Goal: Task Accomplishment & Management: Manage account settings

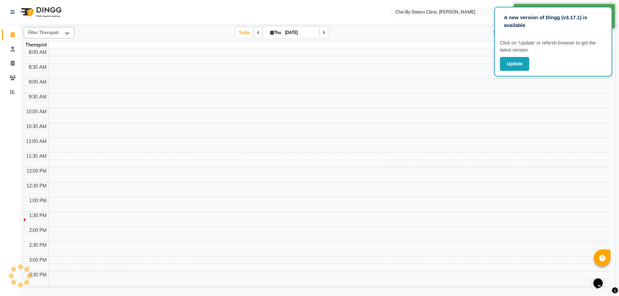
scroll to position [123, 0]
select select "en"
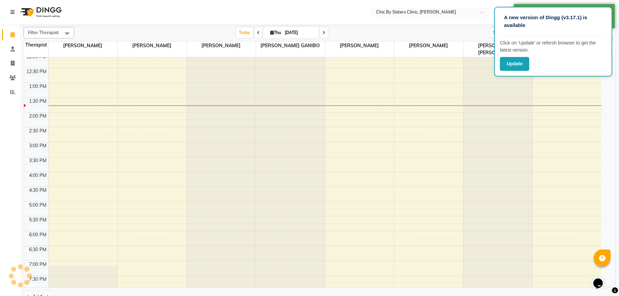
scroll to position [0, 0]
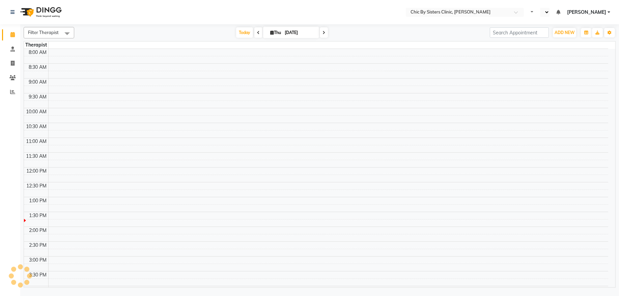
select select "en"
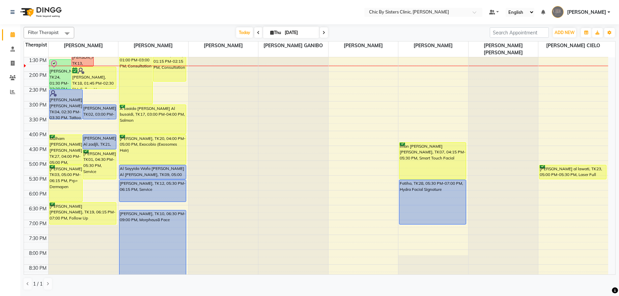
scroll to position [265, 0]
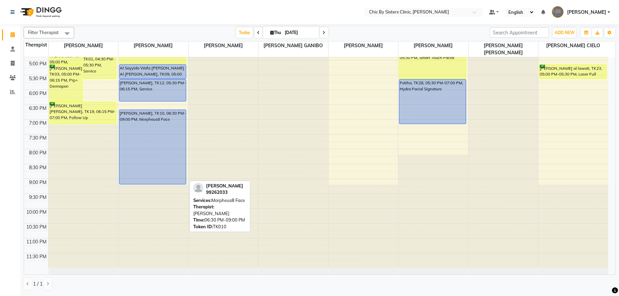
click at [150, 150] on div "[PERSON_NAME], TK10, 06:30 PM-09:00 PM, Morpheus8 Face" at bounding box center [152, 147] width 66 height 74
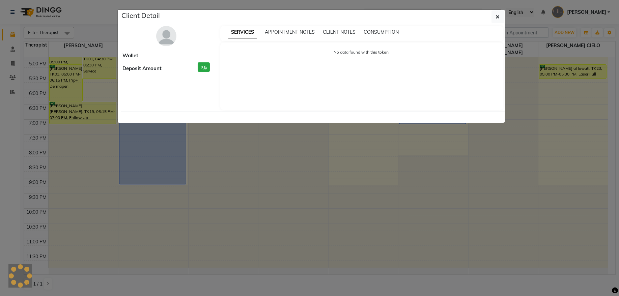
select select "5"
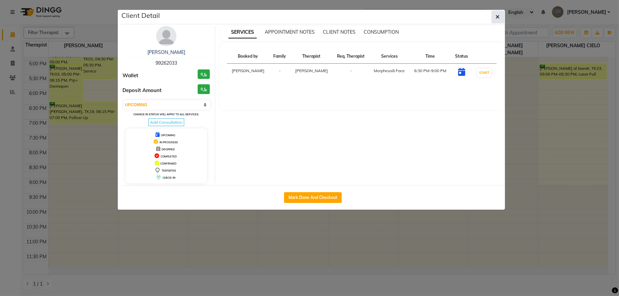
click at [496, 16] on icon "button" at bounding box center [498, 16] width 4 height 5
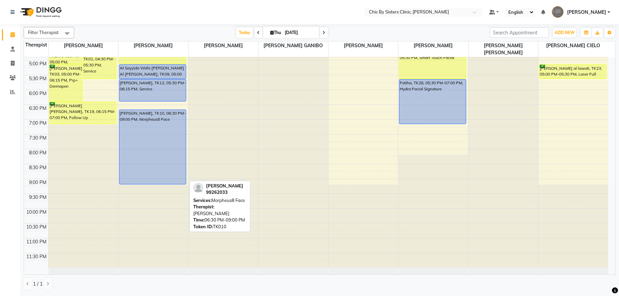
click at [135, 170] on div "[PERSON_NAME], TK10, 06:30 PM-09:00 PM, Morpheus8 Face" at bounding box center [152, 147] width 66 height 74
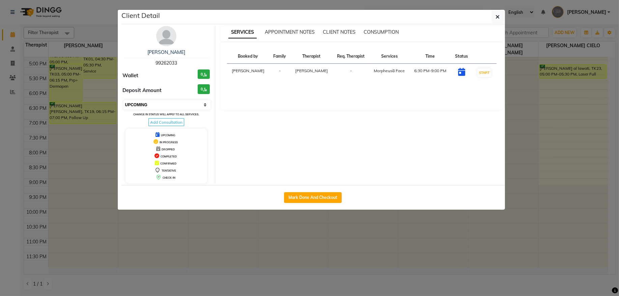
click at [156, 107] on select "Select IN SERVICE CONFIRMED TENTATIVE CHECK IN MARK DONE DROPPED UPCOMING" at bounding box center [166, 104] width 87 height 9
select select "6"
click at [123, 100] on select "Select IN SERVICE CONFIRMED TENTATIVE CHECK IN MARK DONE DROPPED UPCOMING" at bounding box center [166, 104] width 87 height 9
click at [495, 21] on button "button" at bounding box center [497, 16] width 13 height 13
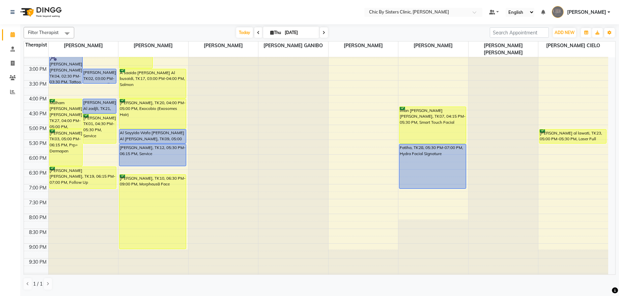
scroll to position [182, 0]
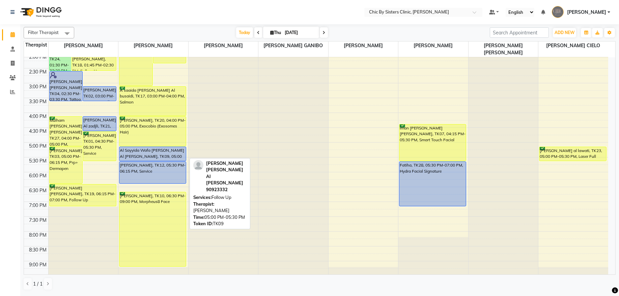
click at [168, 149] on div "Al Sayyida Wafa [PERSON_NAME] Al [PERSON_NAME], TK09, 05:00 PM-05:30 PM, Follow…" at bounding box center [152, 154] width 66 height 14
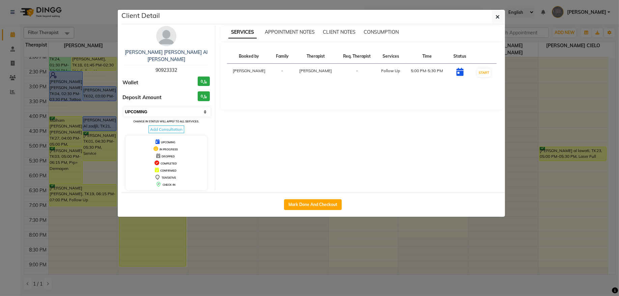
click at [193, 112] on select "Select IN SERVICE CONFIRMED TENTATIVE CHECK IN MARK DONE DROPPED UPCOMING" at bounding box center [166, 111] width 87 height 9
select select "6"
click at [123, 108] on select "Select IN SERVICE CONFIRMED TENTATIVE CHECK IN MARK DONE DROPPED UPCOMING" at bounding box center [166, 111] width 87 height 9
click at [500, 20] on button "button" at bounding box center [497, 16] width 13 height 13
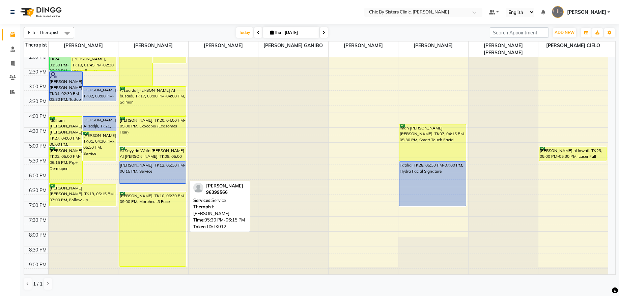
click at [164, 175] on div "omaima al hoshi, TK12, 05:30 PM-06:15 PM, Service" at bounding box center [152, 173] width 66 height 22
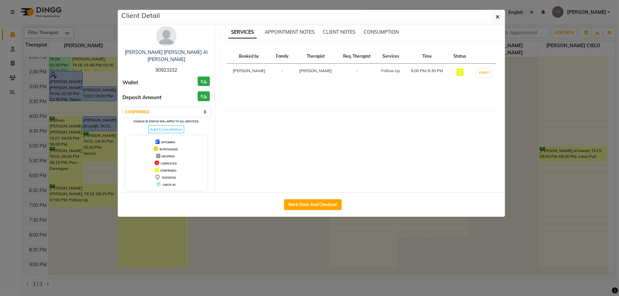
select select "5"
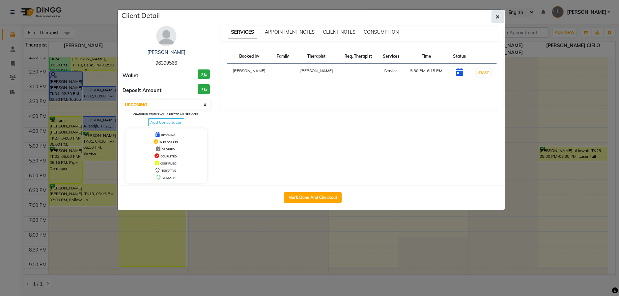
click at [501, 20] on button "button" at bounding box center [497, 16] width 13 height 13
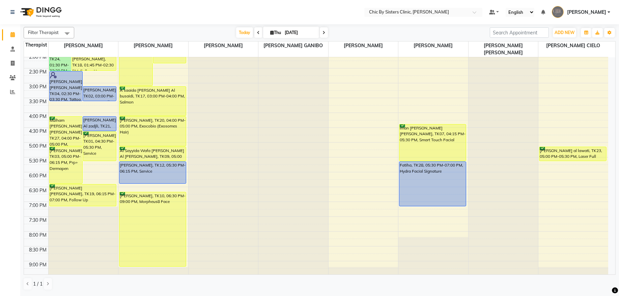
click at [287, 33] on input "[DATE]" at bounding box center [300, 33] width 34 height 10
select select "9"
select select "2025"
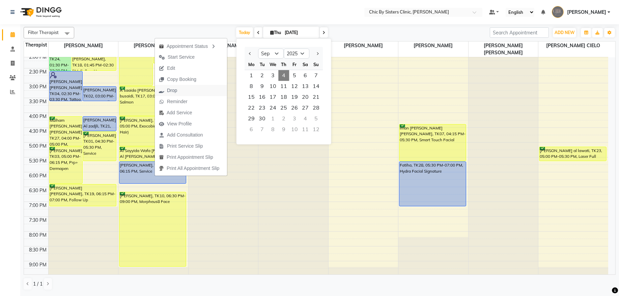
click at [175, 90] on span "Drop" at bounding box center [172, 90] width 10 height 7
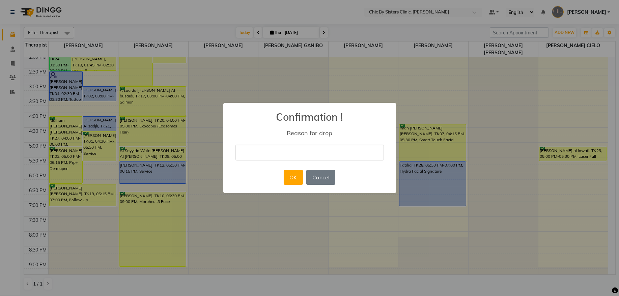
click at [243, 154] on input "text" at bounding box center [309, 153] width 148 height 16
click at [332, 177] on button "Cancel" at bounding box center [320, 177] width 29 height 15
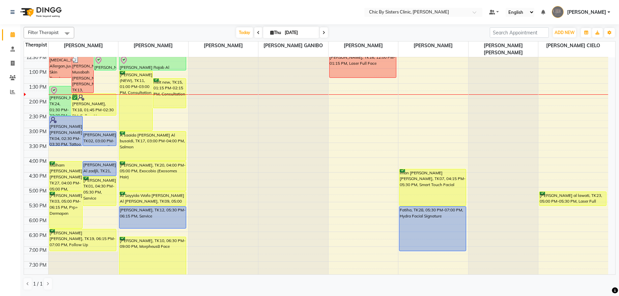
scroll to position [45, 0]
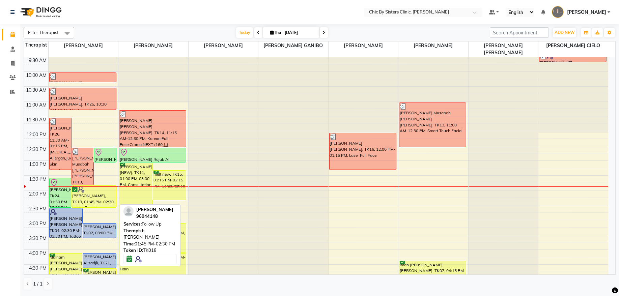
click at [96, 198] on div "[PERSON_NAME], TK18, 01:45 PM-02:30 PM, Follow Up" at bounding box center [94, 197] width 44 height 22
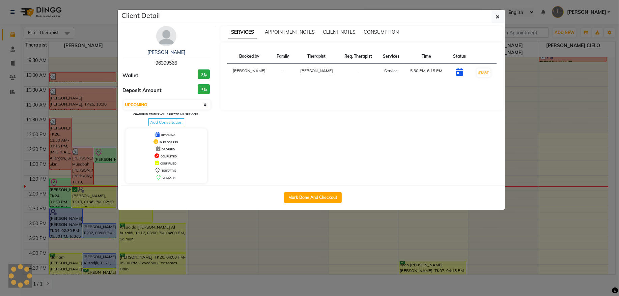
select select "6"
click at [169, 38] on img at bounding box center [166, 36] width 20 height 20
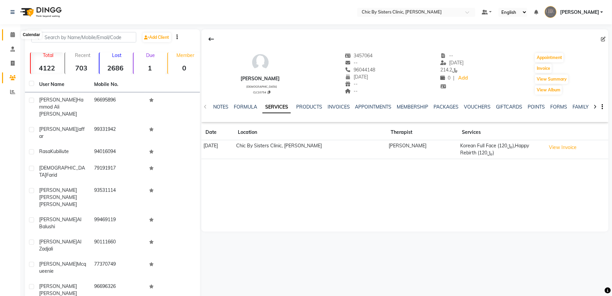
click at [10, 34] on icon at bounding box center [12, 34] width 4 height 5
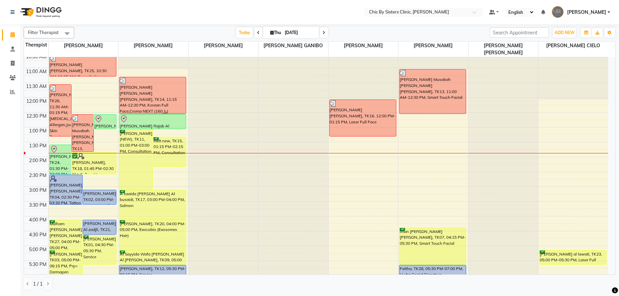
scroll to position [137, 0]
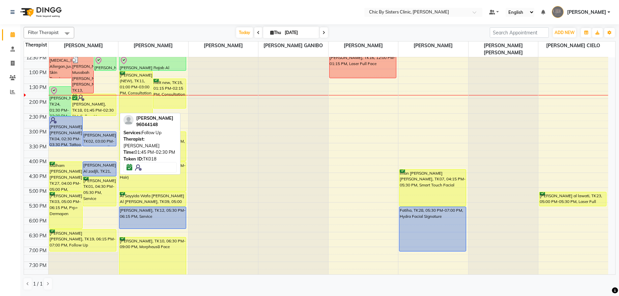
click at [108, 111] on div "[PERSON_NAME], TK18, 01:45 PM-02:30 PM, Follow Up" at bounding box center [94, 105] width 44 height 22
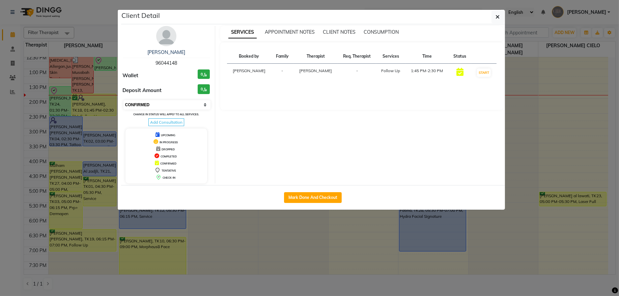
click at [175, 109] on select "Select IN SERVICE CONFIRMED TENTATIVE CHECK IN MARK DONE DROPPED UPCOMING" at bounding box center [166, 104] width 87 height 9
select select "8"
click at [123, 100] on select "Select IN SERVICE CONFIRMED TENTATIVE CHECK IN MARK DONE DROPPED UPCOMING" at bounding box center [166, 104] width 87 height 9
click at [499, 21] on button "button" at bounding box center [497, 16] width 13 height 13
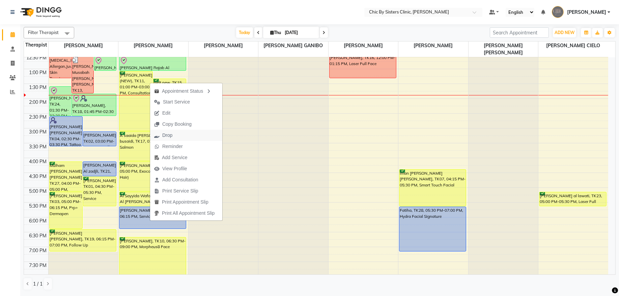
click at [169, 134] on span "Drop" at bounding box center [167, 135] width 10 height 7
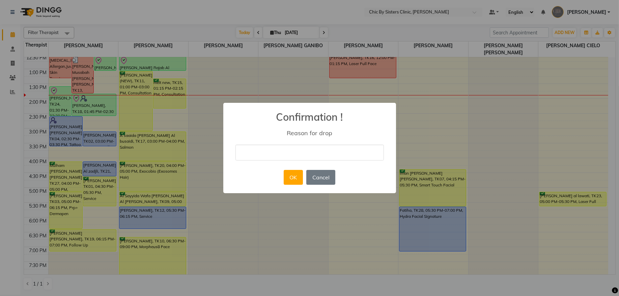
click at [243, 154] on input "text" at bounding box center [309, 153] width 148 height 16
type input "Cancelled via phone call. she will call to reschedule"
click at [296, 180] on button "OK" at bounding box center [293, 177] width 19 height 15
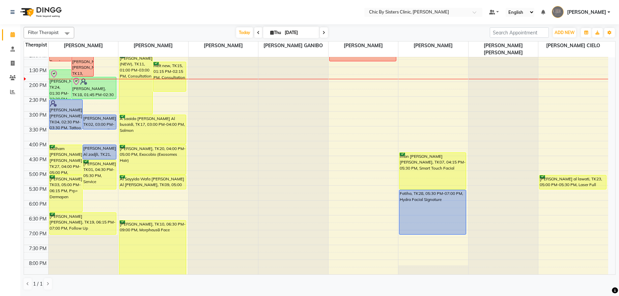
scroll to position [156, 0]
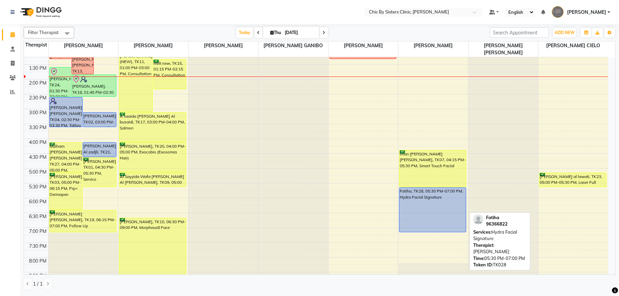
click at [432, 200] on div "Fatiha, TK28, 05:30 PM-07:00 PM, Hydra Facial Signature" at bounding box center [432, 210] width 66 height 44
select select "5"
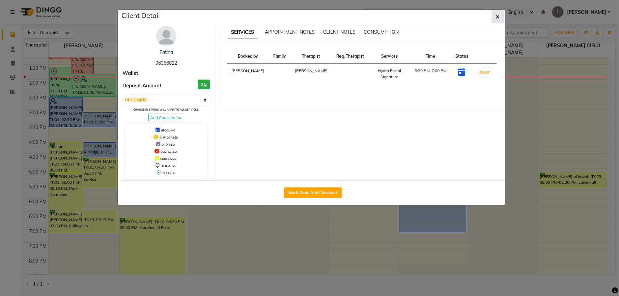
click at [499, 23] on button "button" at bounding box center [497, 16] width 13 height 13
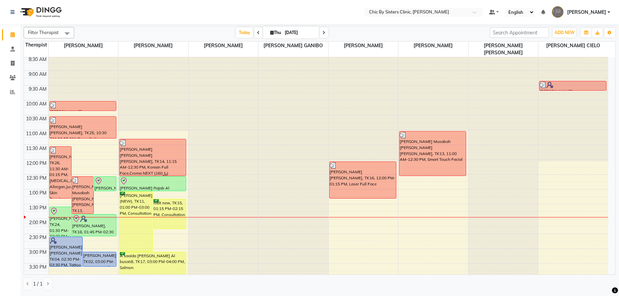
scroll to position [0, 0]
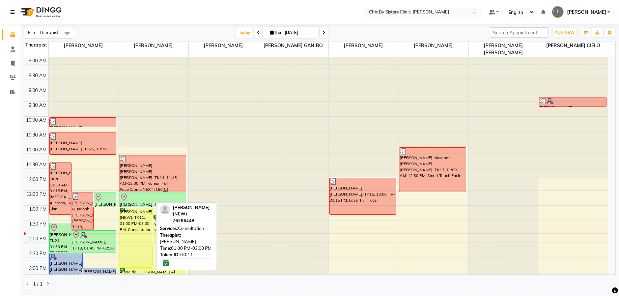
click at [142, 220] on div "Nasreen (NEW), TK11, 01:00 PM-03:00 PM, Consultation" at bounding box center [135, 237] width 33 height 59
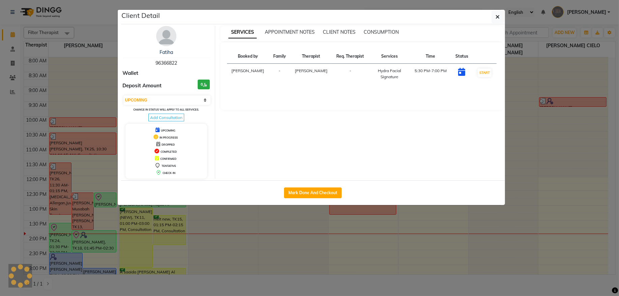
select select "6"
click at [168, 37] on img at bounding box center [166, 36] width 20 height 20
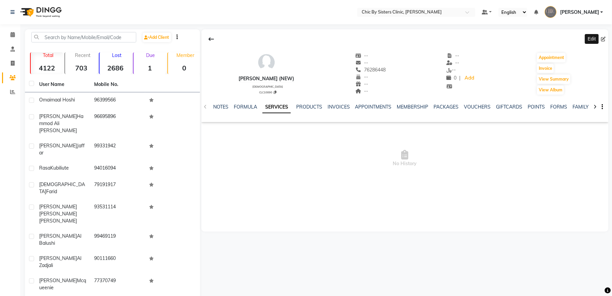
click at [602, 40] on icon at bounding box center [603, 39] width 5 height 5
select select "[DEMOGRAPHIC_DATA]"
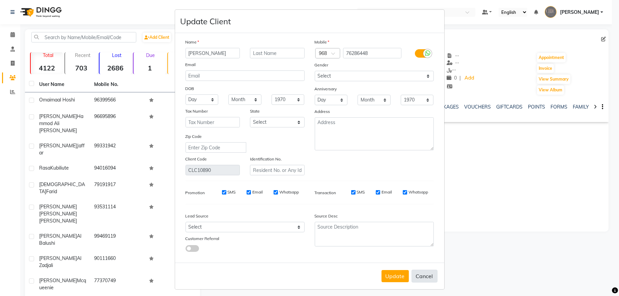
type input "Nasreen"
click at [423, 270] on button "Cancel" at bounding box center [424, 276] width 26 height 13
select select
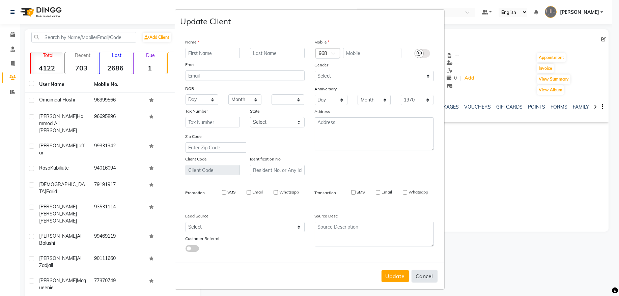
select select
checkbox input "false"
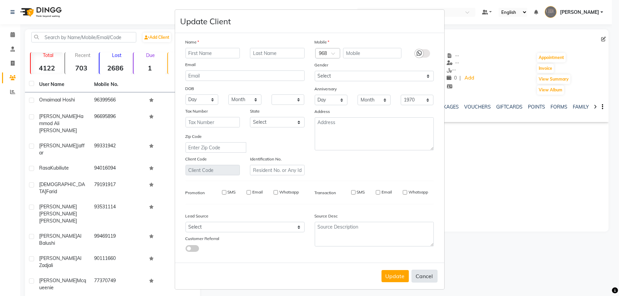
checkbox input "false"
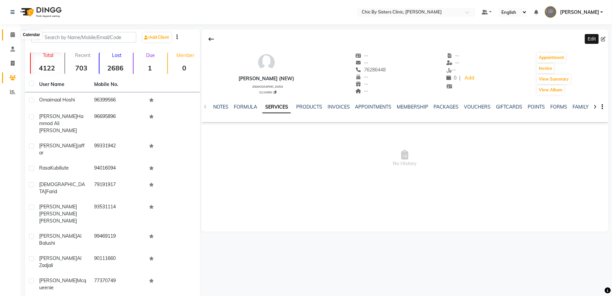
click at [13, 34] on icon at bounding box center [12, 34] width 4 height 5
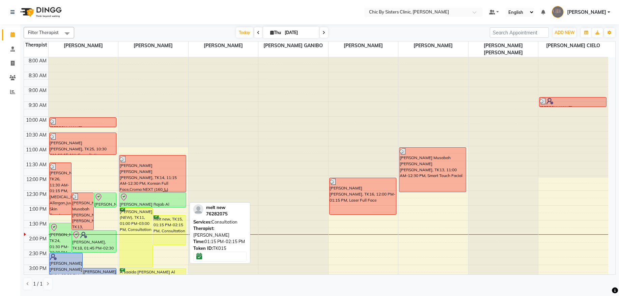
click at [178, 224] on div "melt new, TK15, 01:15 PM-02:15 PM, Consultation" at bounding box center [169, 229] width 33 height 29
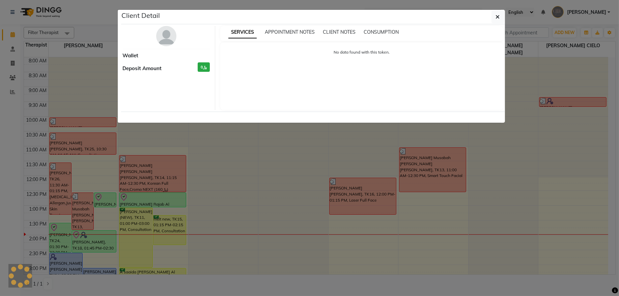
select select "6"
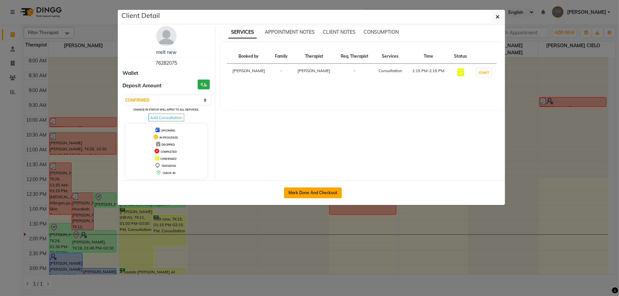
click at [321, 194] on button "Mark Done And Checkout" at bounding box center [313, 192] width 58 height 11
select select "service"
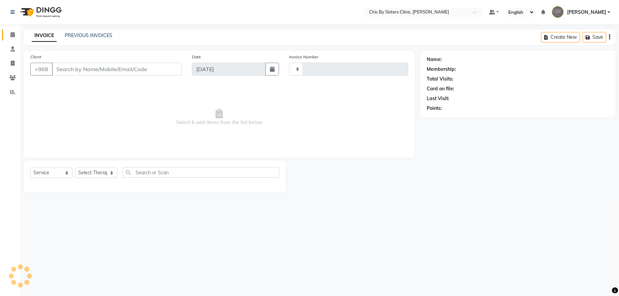
type input "2076"
select select "6348"
type input "76282075"
select select "49178"
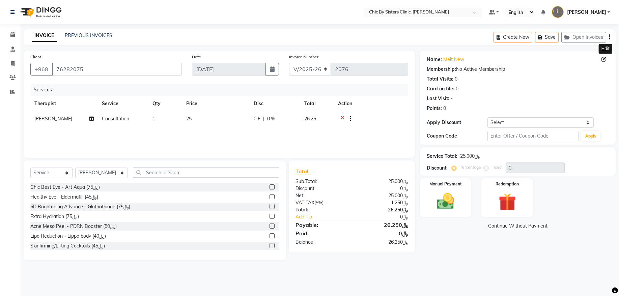
click at [602, 60] on icon at bounding box center [603, 59] width 5 height 5
select select "[DEMOGRAPHIC_DATA]"
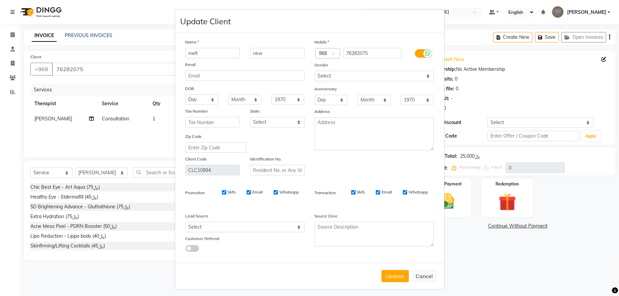
click at [201, 53] on input "melt" at bounding box center [212, 53] width 55 height 10
type input "m"
type input "l"
type input "Malti"
click at [266, 55] on input "new" at bounding box center [277, 53] width 55 height 10
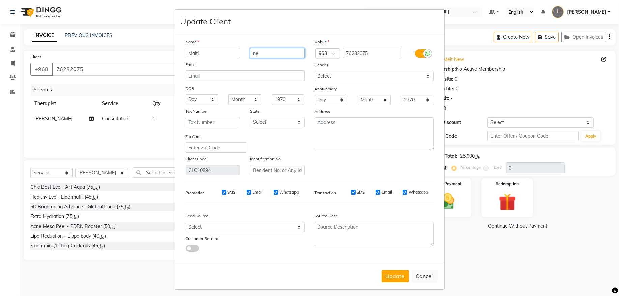
type input "n"
type input "Satish"
click at [218, 52] on input "Malti" at bounding box center [212, 53] width 55 height 10
type input "Malti Satish"
click at [287, 53] on input "Satish" at bounding box center [277, 53] width 55 height 10
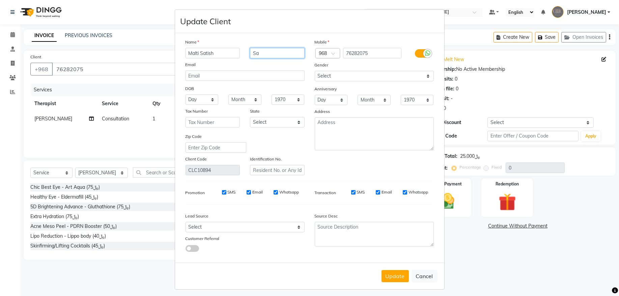
type input "S"
type input "Dotiyal"
click at [260, 170] on input "text" at bounding box center [277, 170] width 55 height 10
type input "Z4778311"
click at [202, 99] on select "Day 01 02 03 04 05 06 07 08 09 10 11 12 13 14 15 16 17 18 19 20 21 22 23 24 25 …" at bounding box center [201, 99] width 33 height 10
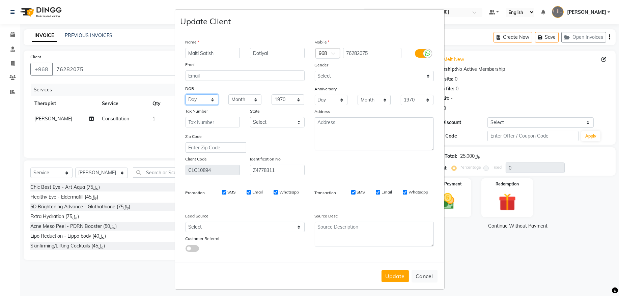
select select "24"
click at [242, 96] on select "Month January February March April May June July August September October Novem…" at bounding box center [244, 99] width 33 height 10
select select "07"
click at [228, 94] on select "Month January February March April May June July August September October Novem…" at bounding box center [244, 99] width 33 height 10
click at [284, 97] on select "1940 1941 1942 1943 1944 1945 1946 1947 1948 1949 1950 1951 1952 1953 1954 1955…" at bounding box center [287, 99] width 33 height 10
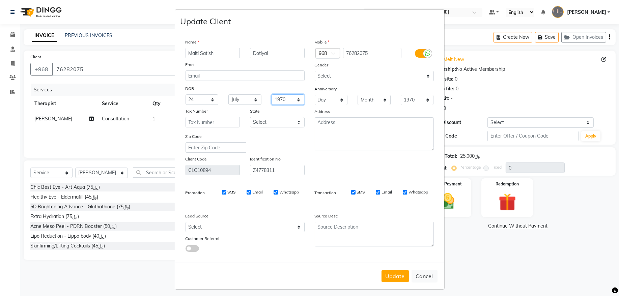
select select "1984"
click at [284, 97] on select "1940 1941 1942 1943 1944 1945 1946 1947 1948 1949 1950 1951 1952 1953 1954 1955…" at bounding box center [287, 99] width 33 height 10
click at [394, 276] on button "Update" at bounding box center [394, 276] width 27 height 12
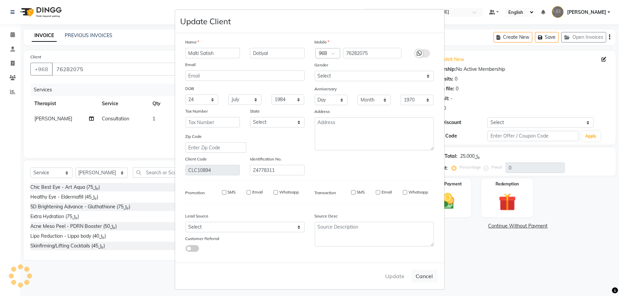
select select
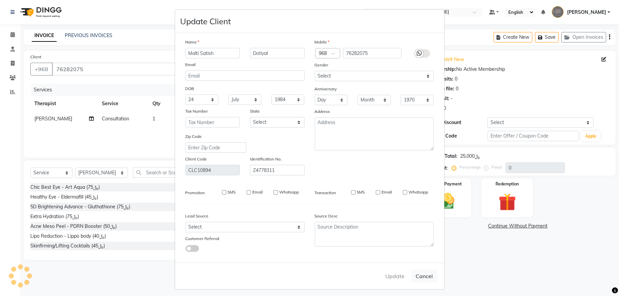
select select
checkbox input "false"
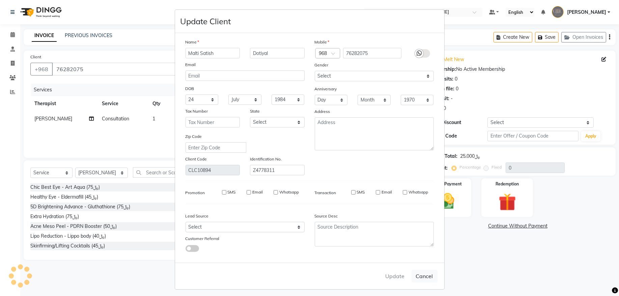
checkbox input "false"
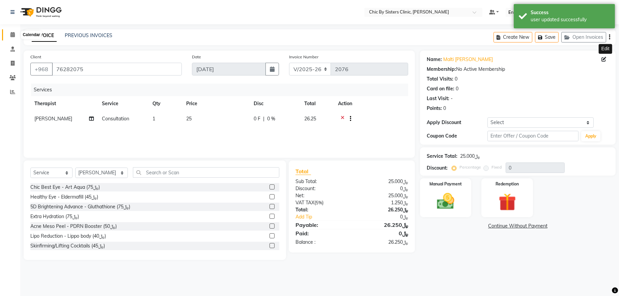
click at [11, 36] on icon at bounding box center [12, 34] width 4 height 5
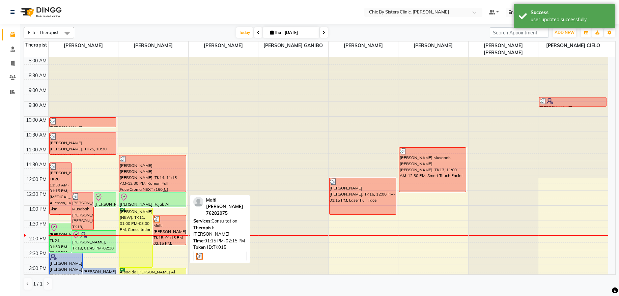
click at [179, 225] on div "Malti Satish Dotiyal, TK15, 01:15 PM-02:15 PM, Consultation" at bounding box center [169, 229] width 33 height 29
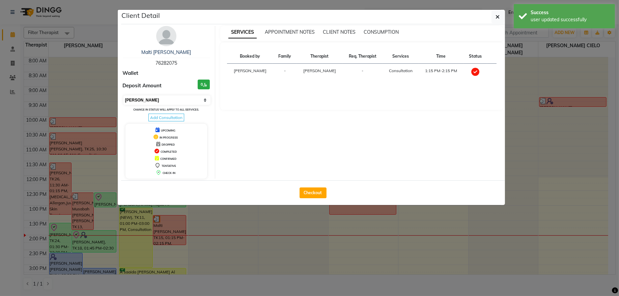
click at [196, 100] on select "Select MARK DONE UPCOMING" at bounding box center [166, 99] width 87 height 9
click at [123, 96] on select "Select MARK DONE UPCOMING" at bounding box center [166, 99] width 87 height 9
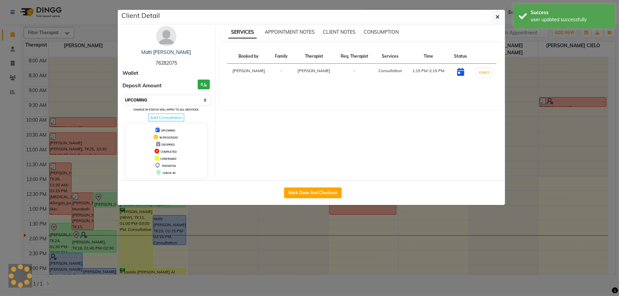
click at [175, 99] on select "Select IN SERVICE CONFIRMED TENTATIVE CHECK IN MARK DONE DROPPED UPCOMING" at bounding box center [166, 99] width 87 height 9
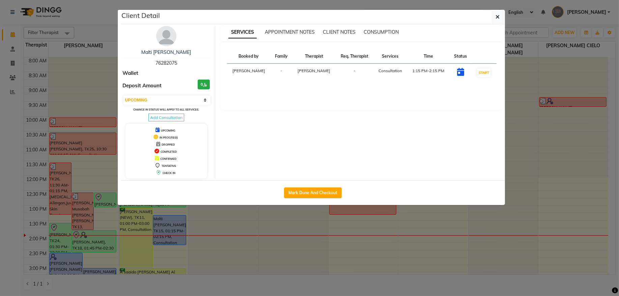
select select "8"
click at [123, 96] on select "Select IN SERVICE CONFIRMED TENTATIVE CHECK IN MARK DONE DROPPED UPCOMING" at bounding box center [166, 99] width 87 height 9
click at [168, 30] on img at bounding box center [166, 36] width 20 height 20
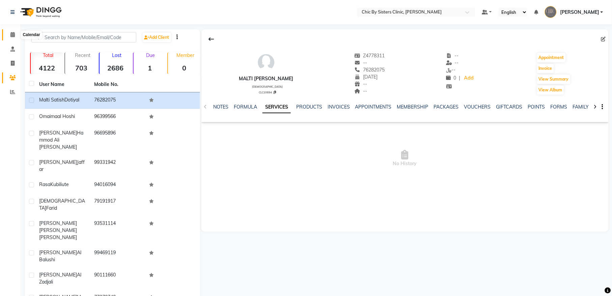
click at [12, 36] on icon at bounding box center [12, 34] width 4 height 5
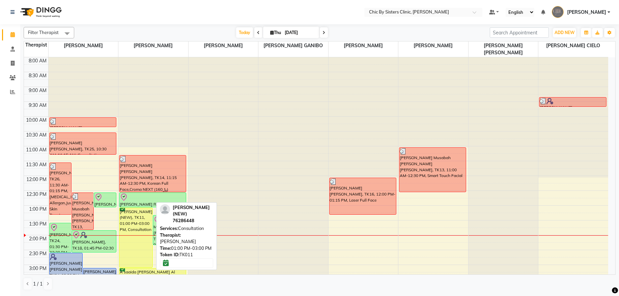
click at [135, 219] on div "Nasreen (NEW), TK11, 01:00 PM-03:00 PM, Consultation" at bounding box center [135, 237] width 33 height 59
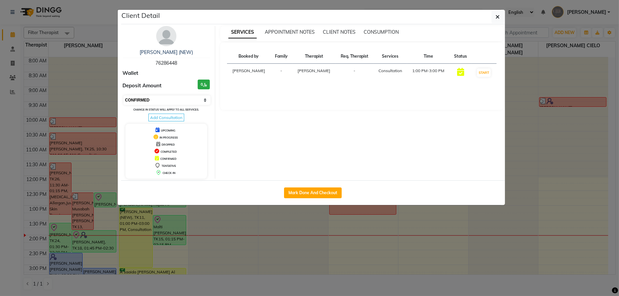
click at [166, 101] on select "Select IN SERVICE CONFIRMED TENTATIVE CHECK IN MARK DONE DROPPED UPCOMING" at bounding box center [166, 99] width 87 height 9
select select "8"
click at [123, 96] on select "Select IN SERVICE CONFIRMED TENTATIVE CHECK IN MARK DONE DROPPED UPCOMING" at bounding box center [166, 99] width 87 height 9
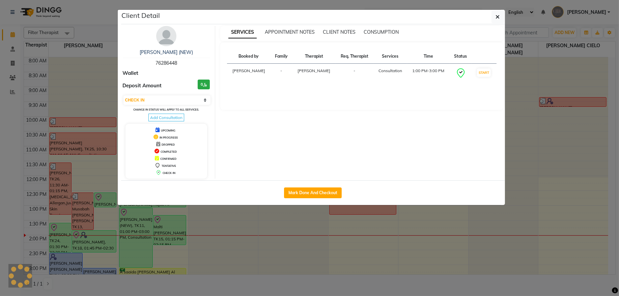
click at [160, 37] on img at bounding box center [166, 36] width 20 height 20
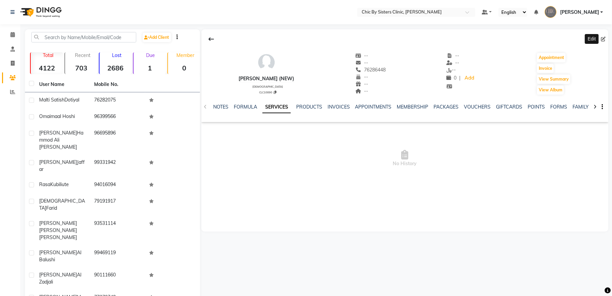
click at [605, 40] on icon at bounding box center [603, 39] width 5 height 5
select select "[DEMOGRAPHIC_DATA]"
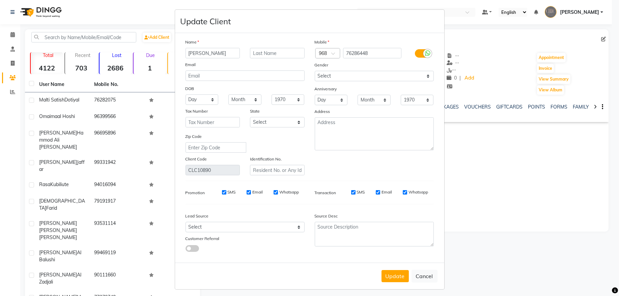
type input "[PERSON_NAME]"
click at [255, 47] on div "Name" at bounding box center [244, 42] width 129 height 9
click at [255, 54] on input "text" at bounding box center [277, 53] width 55 height 10
type input "Shaikh"
click at [273, 120] on select "Select Al Buraimi Dhufar Masqat Musandam Rusayl Wadi Kabir ad-Dakhiliyah adh-Dh…" at bounding box center [277, 122] width 55 height 10
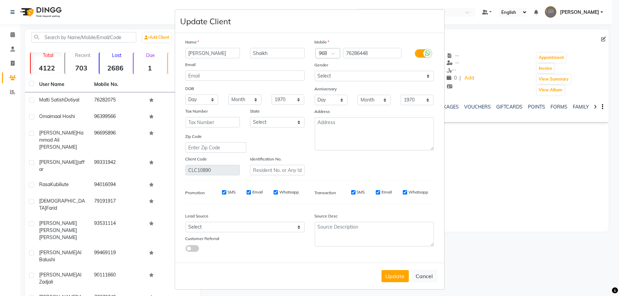
click at [563, 208] on ngb-modal-window "Update Client Name Nasreen Noorjamal Shaikh Email DOB Day 01 02 03 04 05 06 07 …" at bounding box center [309, 148] width 619 height 296
click at [296, 168] on input "text" at bounding box center [277, 170] width 55 height 10
type input "Z5263688"
drag, startPoint x: 199, startPoint y: 101, endPoint x: 203, endPoint y: 105, distance: 5.5
click at [199, 101] on select "Day 01 02 03 04 05 06 07 08 09 10 11 12 13 14 15 16 17 18 19 20 21 22 23 24 25 …" at bounding box center [201, 99] width 33 height 10
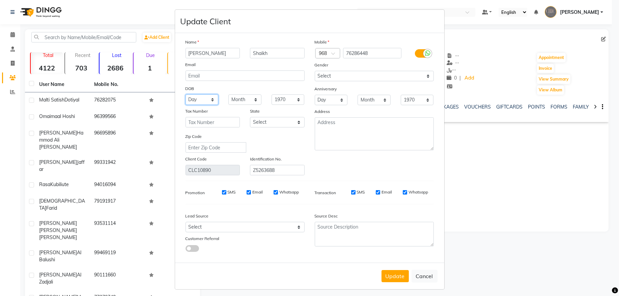
select select "15"
click at [185, 94] on select "Day 01 02 03 04 05 06 07 08 09 10 11 12 13 14 15 16 17 18 19 20 21 22 23 24 25 …" at bounding box center [201, 99] width 33 height 10
click at [248, 99] on select "Month January February March April May June July August September October Novem…" at bounding box center [244, 99] width 33 height 10
select select "11"
click at [228, 94] on select "Month January February March April May June July August September October Novem…" at bounding box center [244, 99] width 33 height 10
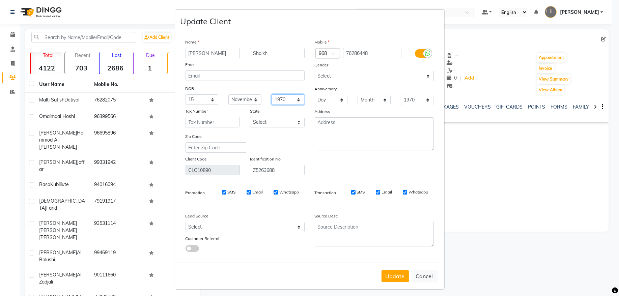
click at [286, 96] on select "1940 1941 1942 1943 1944 1945 1946 1947 1948 1949 1950 1951 1952 1953 1954 1955…" at bounding box center [287, 99] width 33 height 10
select select "1982"
click at [280, 99] on select "1940 1941 1942 1943 1944 1945 1946 1947 1948 1949 1950 1951 1952 1953 1954 1955…" at bounding box center [287, 99] width 33 height 10
click at [396, 271] on button "Update" at bounding box center [394, 276] width 27 height 12
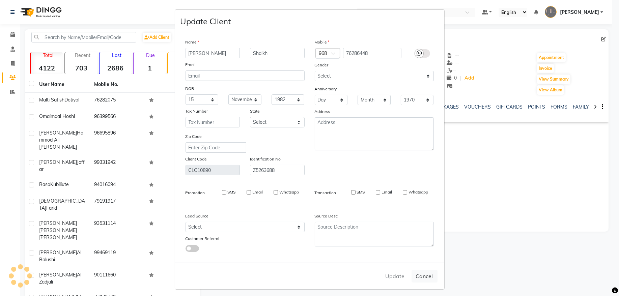
select select
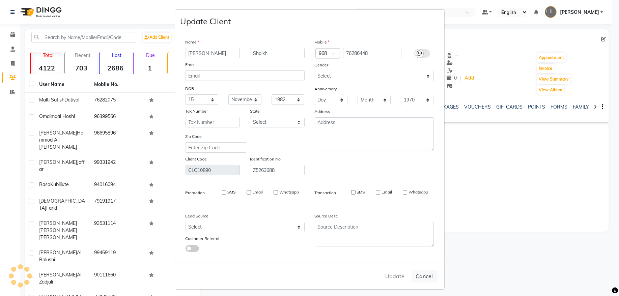
select select
checkbox input "false"
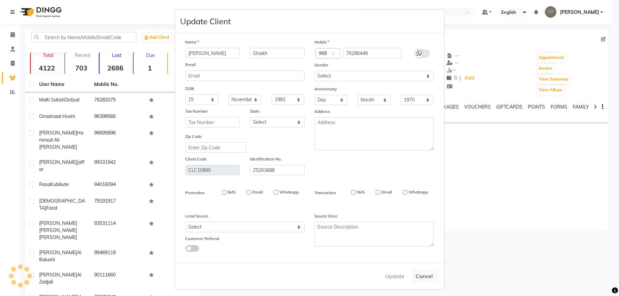
checkbox input "false"
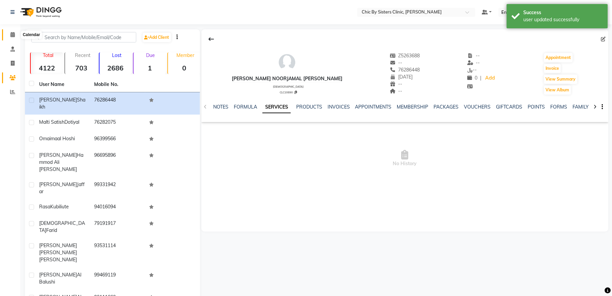
click at [13, 36] on icon at bounding box center [12, 34] width 4 height 5
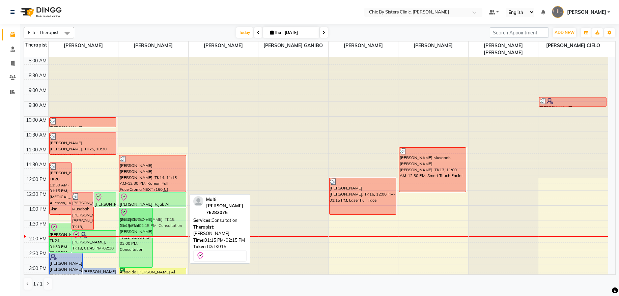
drag, startPoint x: 180, startPoint y: 227, endPoint x: 182, endPoint y: 218, distance: 9.2
click at [182, 218] on div "Nasreen Noorjamal Shaikh, TK11, 01:00 PM-03:00 PM, Consultation Malti Satish Do…" at bounding box center [153, 294] width 70 height 474
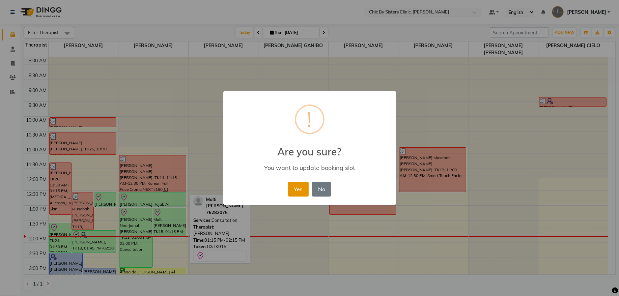
click at [293, 184] on button "Yes" at bounding box center [298, 189] width 21 height 15
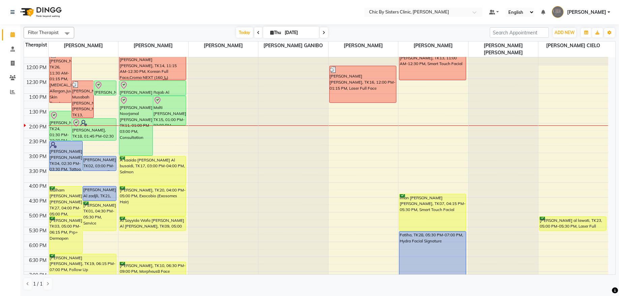
scroll to position [80, 0]
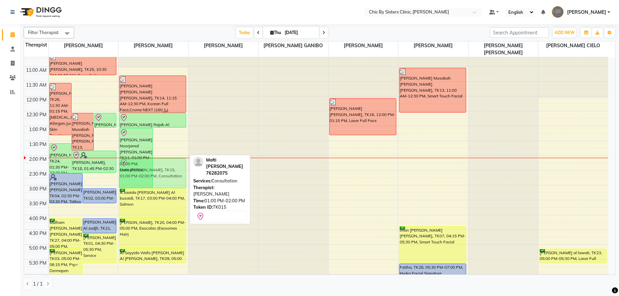
drag, startPoint x: 176, startPoint y: 140, endPoint x: 174, endPoint y: 171, distance: 30.4
click at [174, 171] on div "Nasreen Noorjamal Shaikh, TK11, 01:00 PM-03:00 PM, Consultation Malti Satish Do…" at bounding box center [153, 215] width 70 height 474
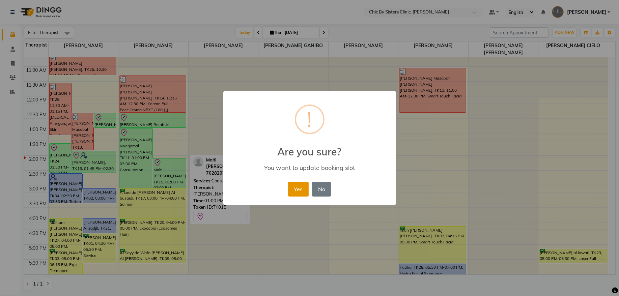
click at [299, 185] on button "Yes" at bounding box center [298, 189] width 21 height 15
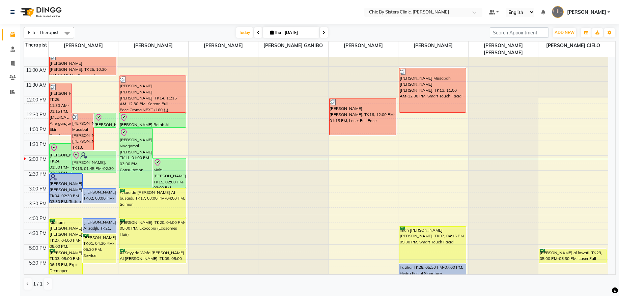
click at [298, 32] on input "[DATE]" at bounding box center [300, 33] width 34 height 10
select select "9"
select select "2025"
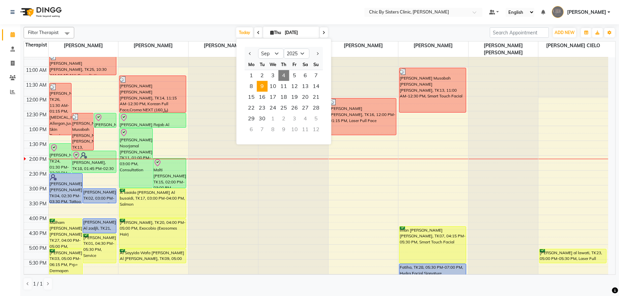
click at [264, 87] on span "9" at bounding box center [262, 86] width 11 height 11
type input "[DATE]"
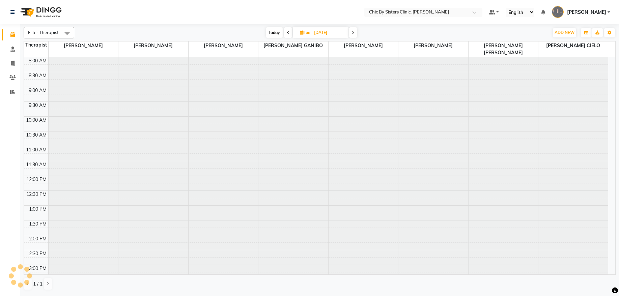
scroll to position [181, 0]
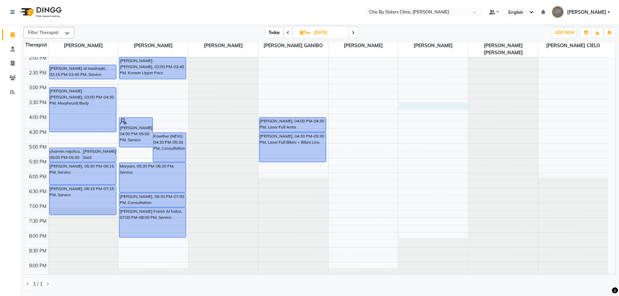
click at [415, 106] on div "8:00 AM 8:30 AM 9:00 AM 9:30 AM 10:00 AM 10:30 AM 11:00 AM 11:30 AM 12:00 PM 12…" at bounding box center [316, 114] width 584 height 474
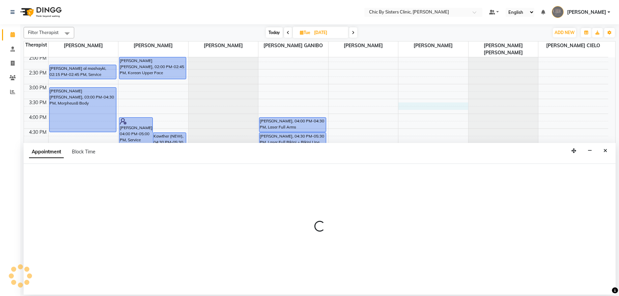
select select "49183"
select select "930"
select select "tentative"
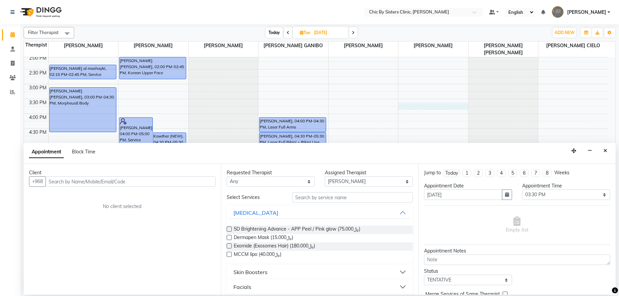
click at [173, 182] on input "text" at bounding box center [131, 181] width 170 height 10
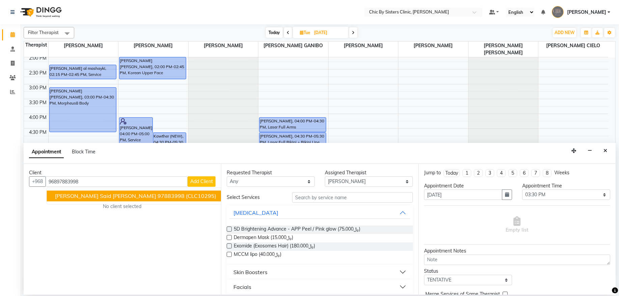
click at [81, 198] on span "Salma Ali Said Al Hashmi" at bounding box center [105, 196] width 101 height 7
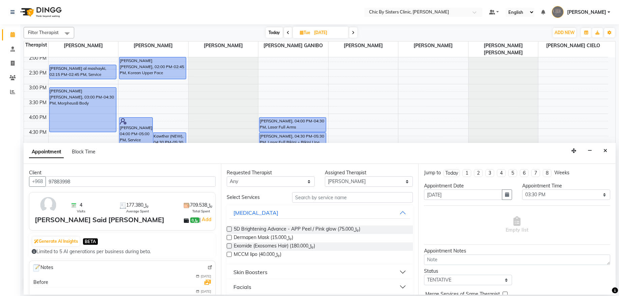
type input "97883998"
click at [341, 198] on input "text" at bounding box center [352, 197] width 121 height 10
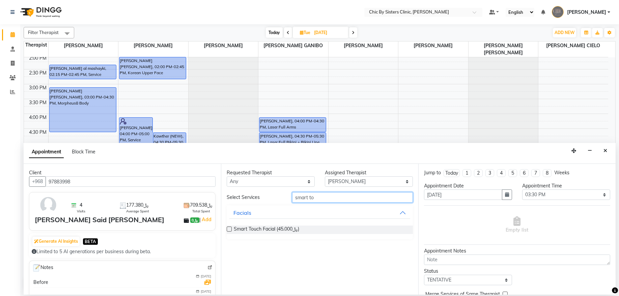
type input "smart to"
click at [228, 228] on label at bounding box center [229, 229] width 5 height 5
click at [228, 228] on input "checkbox" at bounding box center [229, 230] width 4 height 4
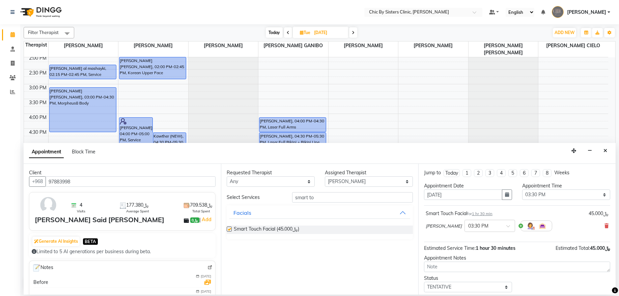
checkbox input "false"
click at [395, 183] on select "Select DR. ASSEL SATVALDINOVA DR. AYMAN ELSAQA GERALDINE ENRIQUEZ MAGO JOANNA R…" at bounding box center [369, 181] width 88 height 10
select select "49177"
click at [325, 177] on select "Select DR. ASSEL SATVALDINOVA DR. AYMAN ELSAQA GERALDINE ENRIQUEZ MAGO JOANNA R…" at bounding box center [369, 181] width 88 height 10
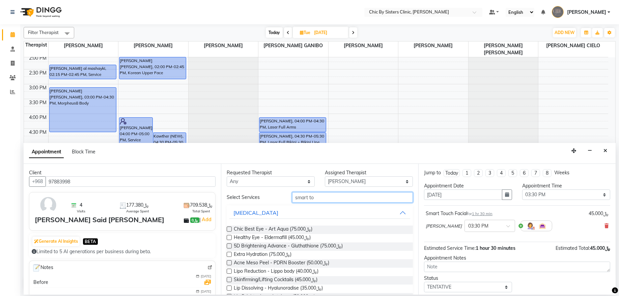
click at [326, 201] on input "smart to" at bounding box center [352, 197] width 121 height 10
type input "s"
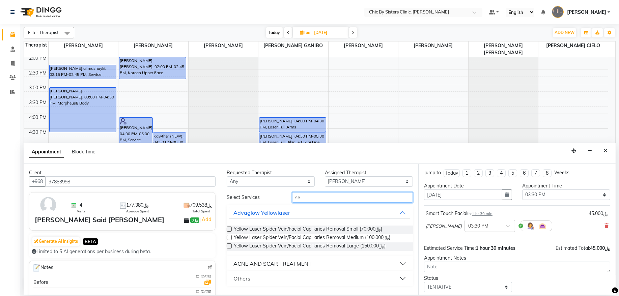
type input "s"
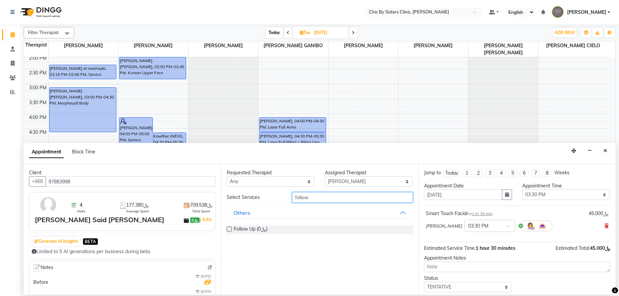
type input "follow"
click at [230, 230] on label at bounding box center [229, 229] width 5 height 5
click at [230, 230] on input "checkbox" at bounding box center [229, 230] width 4 height 4
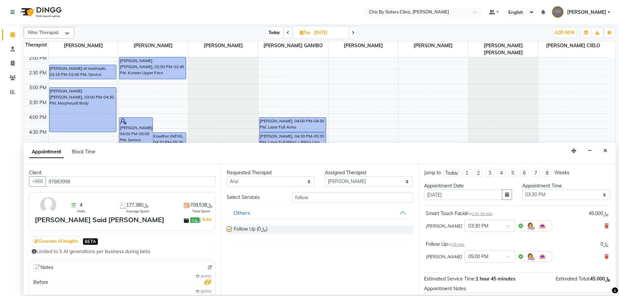
checkbox input "false"
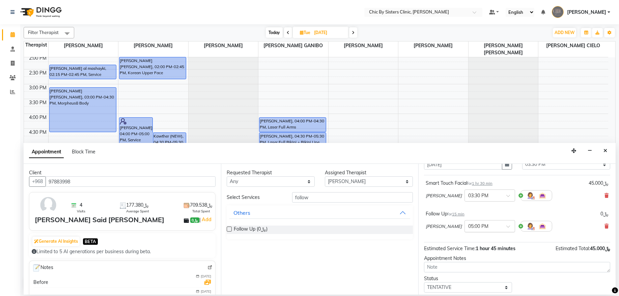
scroll to position [60, 0]
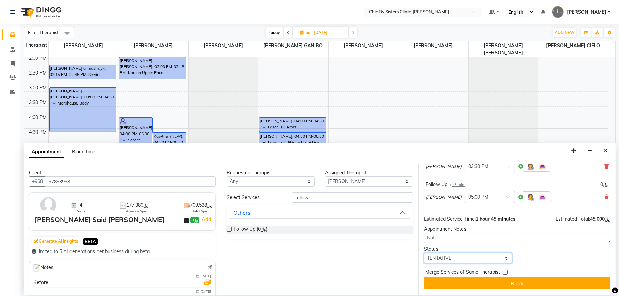
click at [499, 260] on select "Select TENTATIVE CONFIRM UPCOMING" at bounding box center [468, 258] width 88 height 10
select select "upcoming"
click at [424, 253] on select "Select TENTATIVE CONFIRM UPCOMING" at bounding box center [468, 258] width 88 height 10
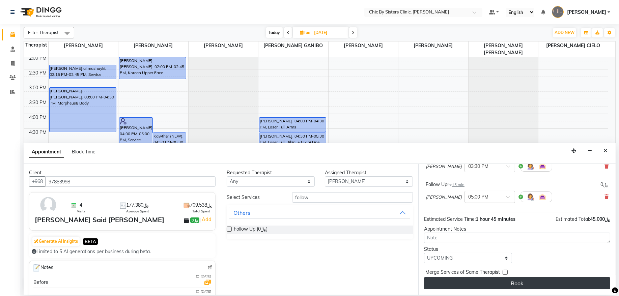
click at [534, 281] on button "Book" at bounding box center [517, 283] width 186 height 12
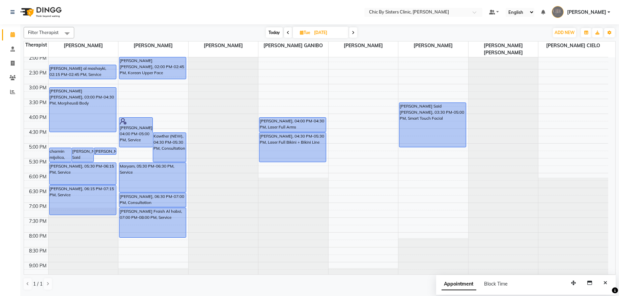
click at [278, 33] on span "Today" at bounding box center [274, 32] width 17 height 10
type input "[DATE]"
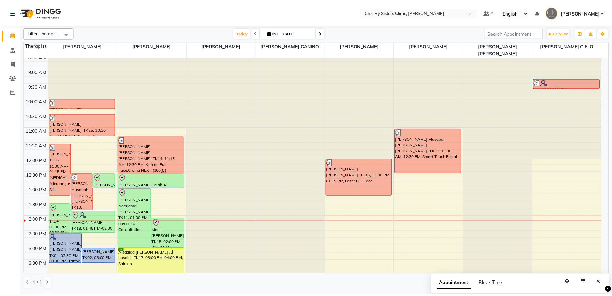
scroll to position [0, 0]
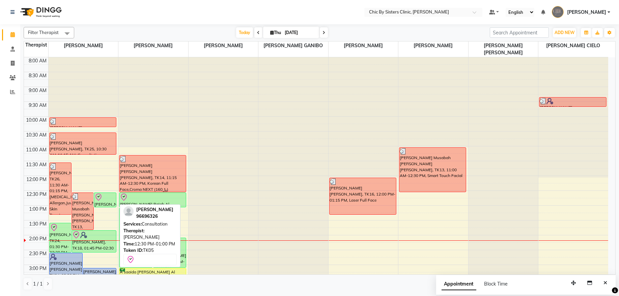
click at [103, 201] on div at bounding box center [104, 197] width 21 height 8
select select "8"
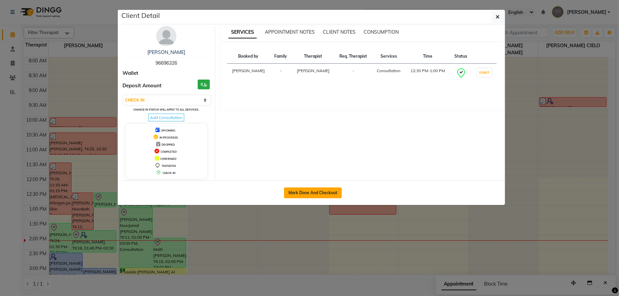
click at [322, 193] on button "Mark Done And Checkout" at bounding box center [313, 192] width 58 height 11
select select "service"
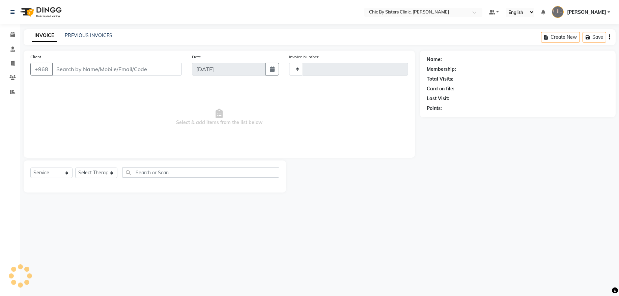
type input "2076"
select select "6348"
type input "96696326"
select select "49177"
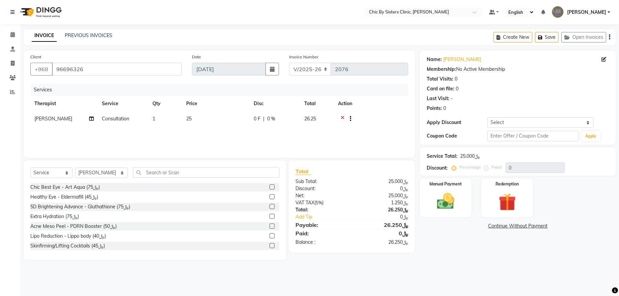
click at [342, 118] on icon at bounding box center [343, 119] width 4 height 8
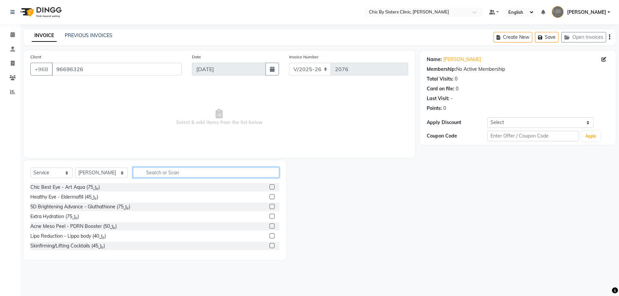
click at [231, 172] on input "text" at bounding box center [206, 172] width 146 height 10
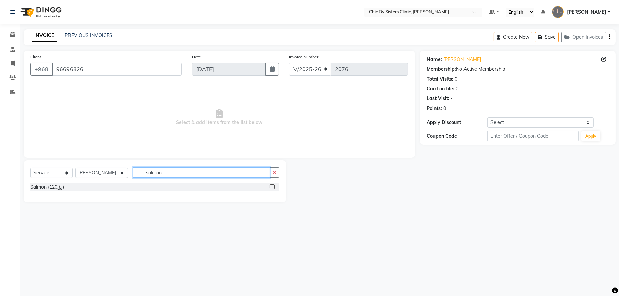
type input "salmon"
click at [272, 187] on label at bounding box center [271, 186] width 5 height 5
click at [272, 187] on input "checkbox" at bounding box center [271, 187] width 4 height 4
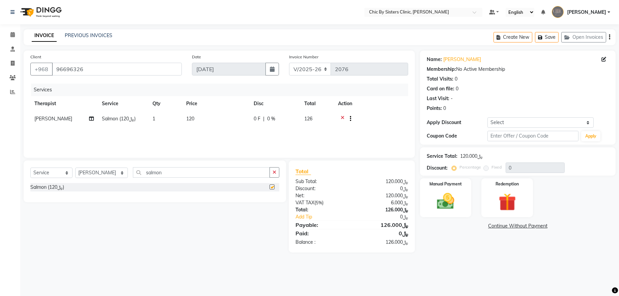
checkbox input "false"
click at [457, 190] on div "Manual Payment" at bounding box center [446, 198] width 54 height 40
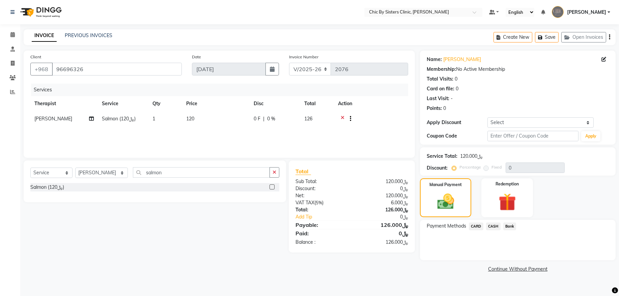
click at [475, 227] on span "CARD" at bounding box center [476, 227] width 14 height 8
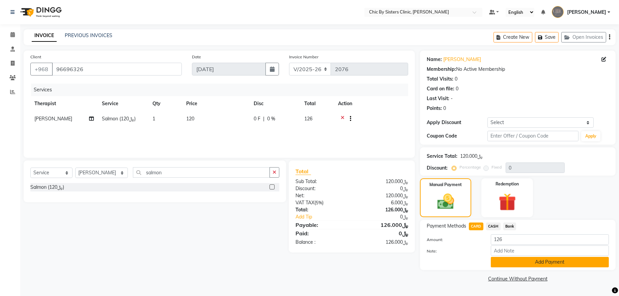
click at [576, 262] on button "Add Payment" at bounding box center [550, 262] width 118 height 10
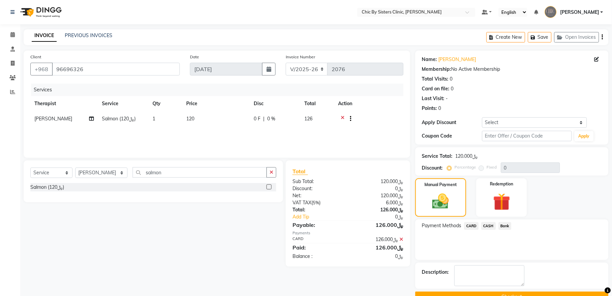
scroll to position [16, 0]
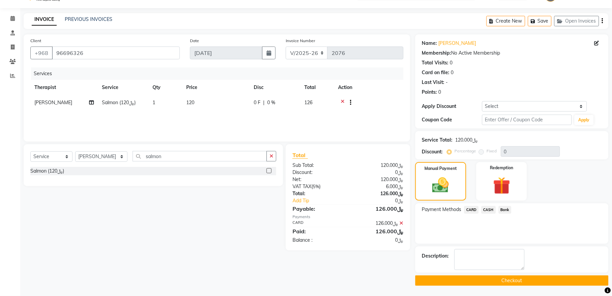
click at [566, 281] on button "Checkout" at bounding box center [511, 280] width 193 height 10
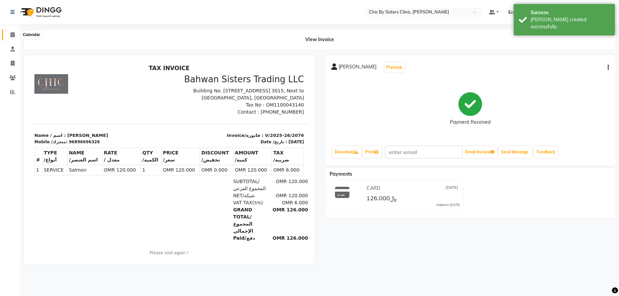
click at [12, 33] on icon at bounding box center [12, 34] width 4 height 5
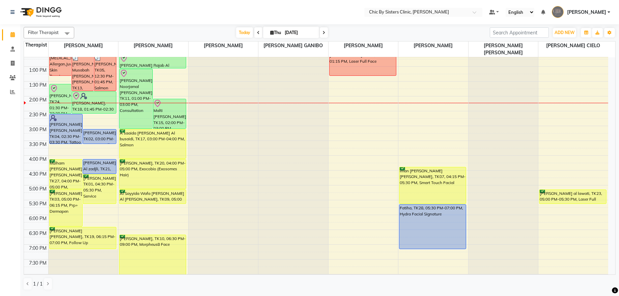
scroll to position [137, 0]
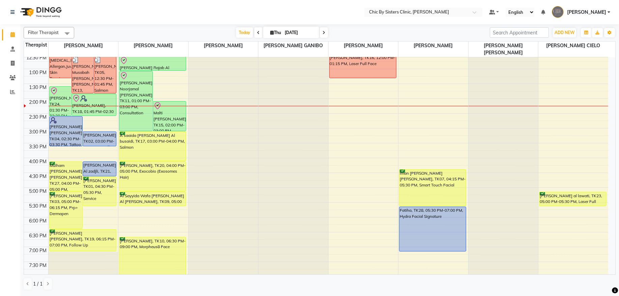
click at [291, 35] on input "[DATE]" at bounding box center [300, 33] width 34 height 10
select select "9"
select select "2025"
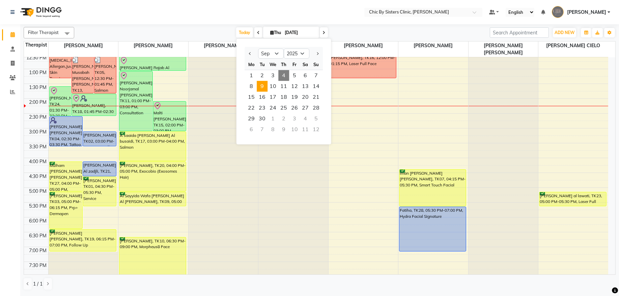
click at [265, 87] on span "9" at bounding box center [262, 86] width 11 height 11
type input "[DATE]"
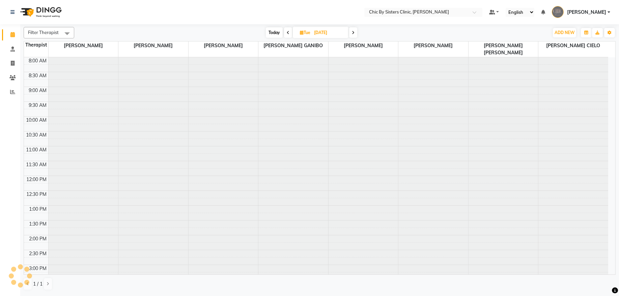
scroll to position [181, 0]
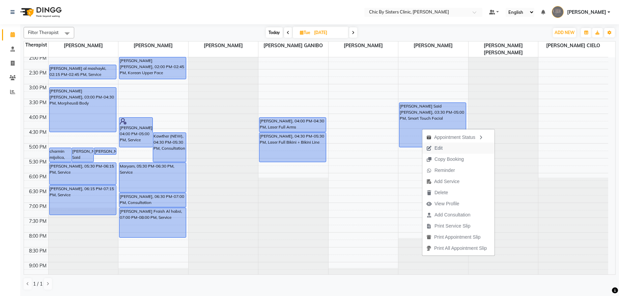
click at [433, 148] on span "Edit" at bounding box center [434, 148] width 24 height 11
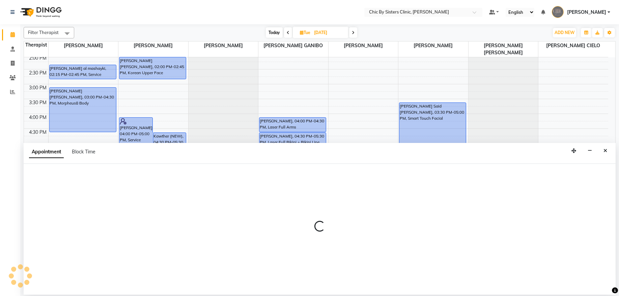
select select "tentative"
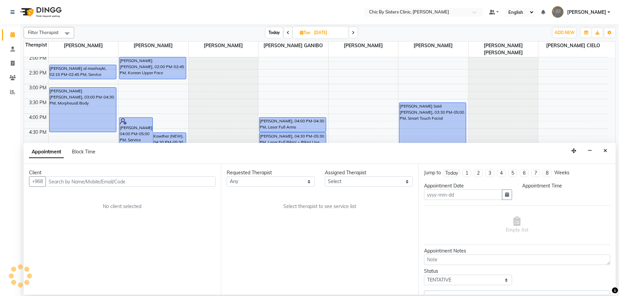
type input "[DATE]"
select select "upcoming"
select select "930"
select select "49177"
select select "3125"
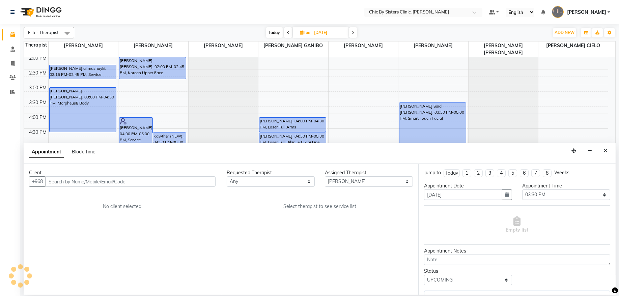
select select "3125"
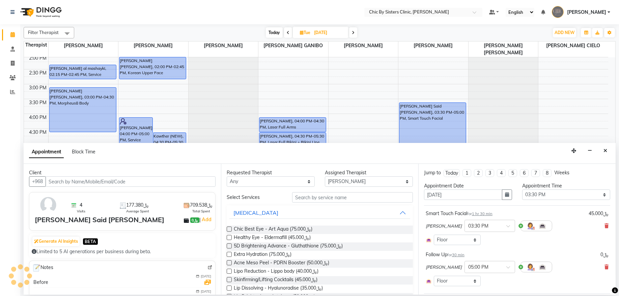
select select "3125"
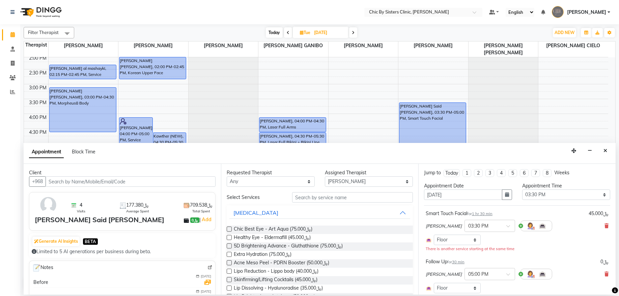
click at [598, 270] on div "DR. ASSEL SATVALDINOVA × 05:00 PM" at bounding box center [517, 274] width 183 height 18
click at [604, 274] on icon at bounding box center [606, 274] width 4 height 5
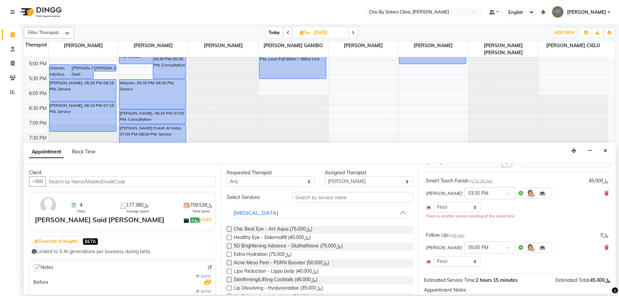
scroll to position [86, 0]
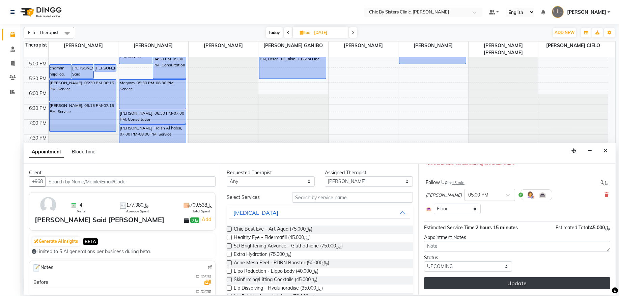
click at [508, 282] on button "Update" at bounding box center [517, 283] width 186 height 12
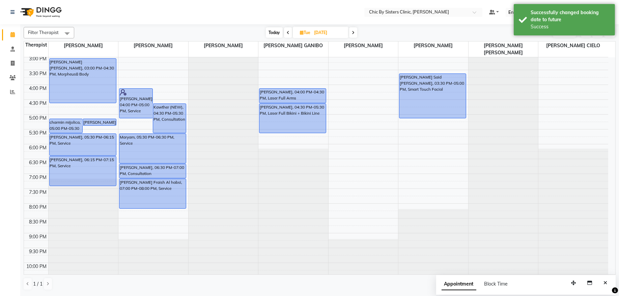
scroll to position [128, 0]
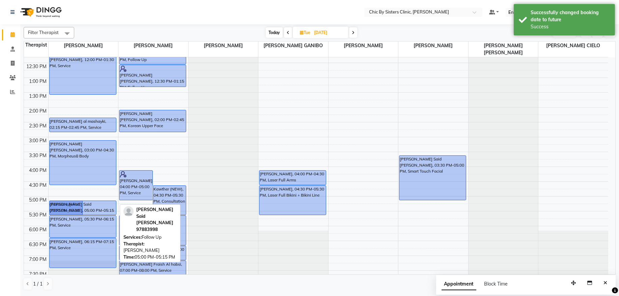
drag, startPoint x: 100, startPoint y: 206, endPoint x: 101, endPoint y: 211, distance: 5.2
click at [101, 211] on div "Amina Naser Mohmmed Al falahi, 10:00 AM-10:30 AM, Follow Up Nawras Saud Abdul A…" at bounding box center [84, 167] width 70 height 474
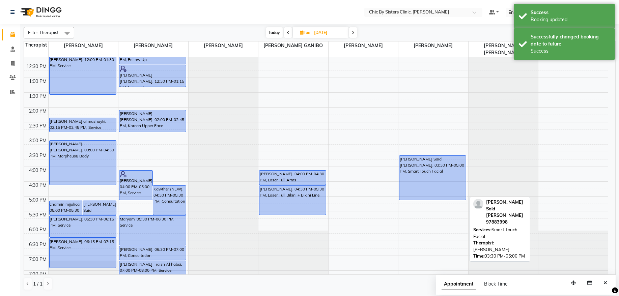
click at [424, 191] on div "[PERSON_NAME] Said [PERSON_NAME], 03:30 PM-05:00 PM, Smart Touch Facial" at bounding box center [432, 178] width 66 height 44
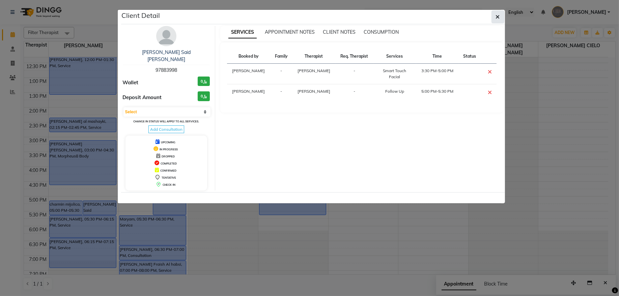
click at [497, 20] on button "button" at bounding box center [497, 16] width 13 height 13
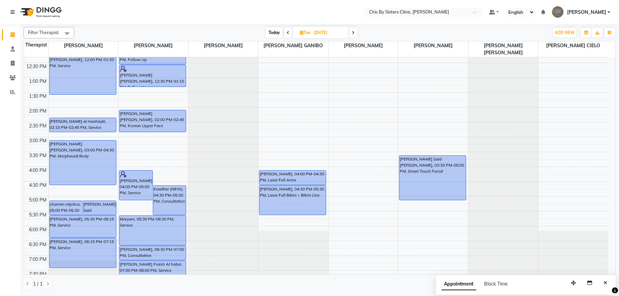
click at [273, 27] on div "Filter Therapist Select All DR. ASSEL SATVALDINOVA DR. AYMAN ELSAQA GERALDINE E…" at bounding box center [320, 32] width 592 height 11
click at [275, 33] on span "Today" at bounding box center [274, 32] width 17 height 10
type input "[DATE]"
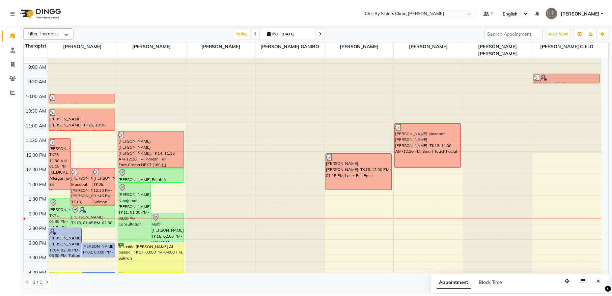
scroll to position [0, 0]
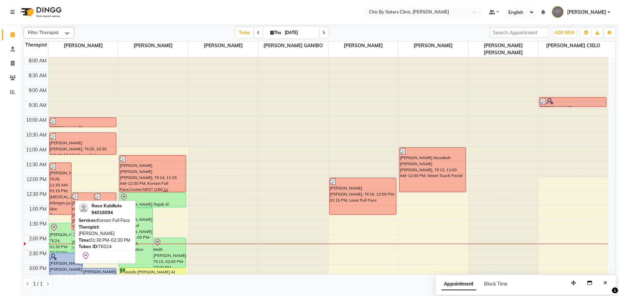
click at [58, 237] on div "[PERSON_NAME], TK24, 01:30 PM-02:30 PM, Korean Full Face" at bounding box center [61, 237] width 22 height 29
select select "8"
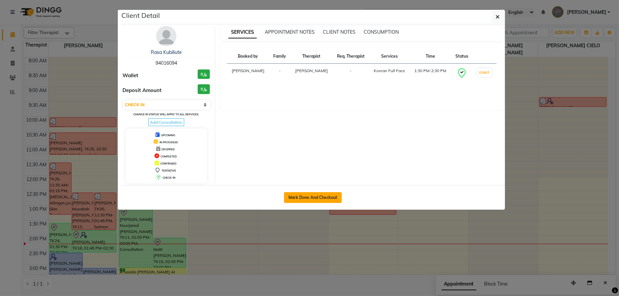
click at [305, 199] on button "Mark Done And Checkout" at bounding box center [313, 197] width 58 height 11
select select "service"
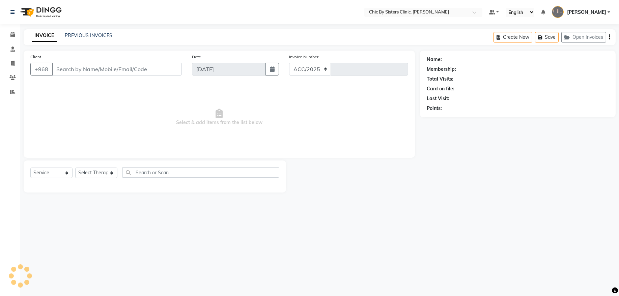
select select "6348"
type input "2077"
type input "94016094"
select select "49177"
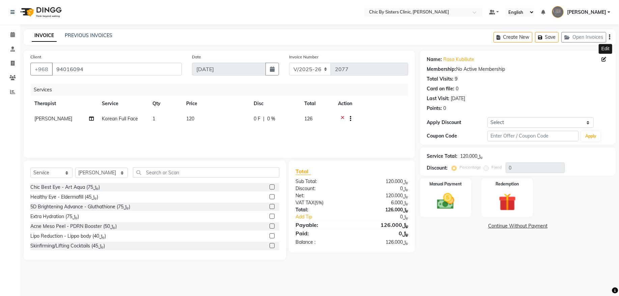
click at [604, 58] on icon at bounding box center [603, 59] width 5 height 5
select select "04"
select select "12"
select select "1979"
select select "[DEMOGRAPHIC_DATA]"
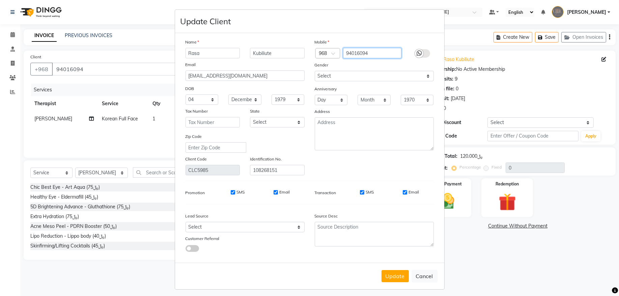
click at [355, 54] on input "94016094" at bounding box center [372, 53] width 58 height 10
click at [388, 276] on button "Update" at bounding box center [394, 276] width 27 height 12
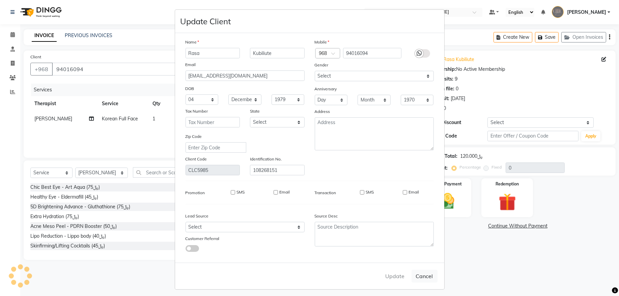
select select
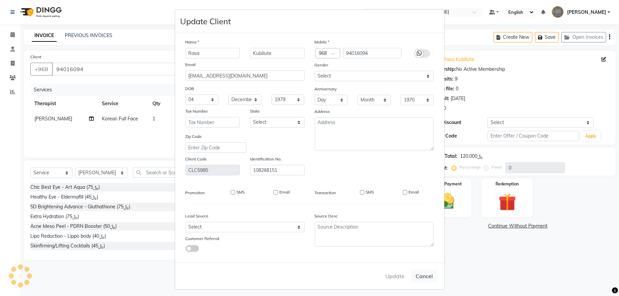
select select
checkbox input "false"
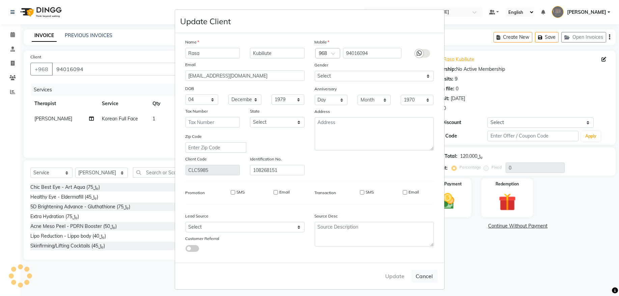
checkbox input "false"
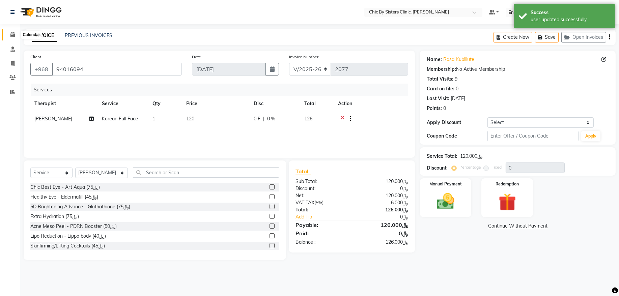
click at [12, 36] on icon at bounding box center [12, 34] width 4 height 5
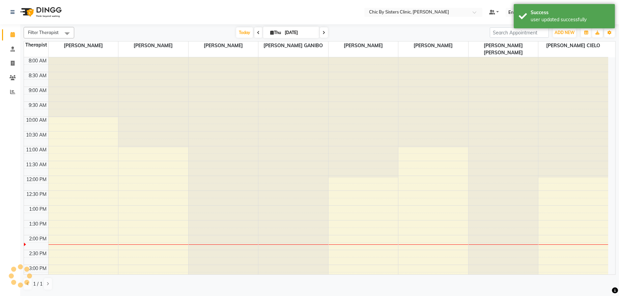
click at [283, 32] on input "[DATE]" at bounding box center [300, 33] width 34 height 10
select select "9"
select select "2025"
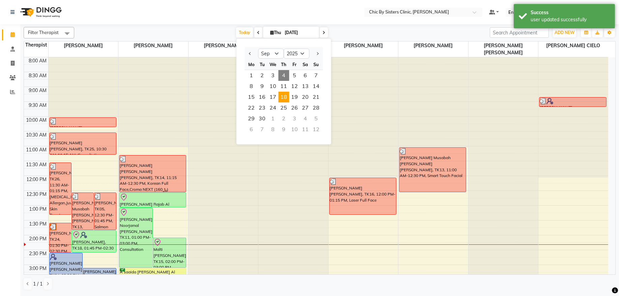
click at [284, 97] on span "18" at bounding box center [283, 97] width 11 height 11
type input "[DATE]"
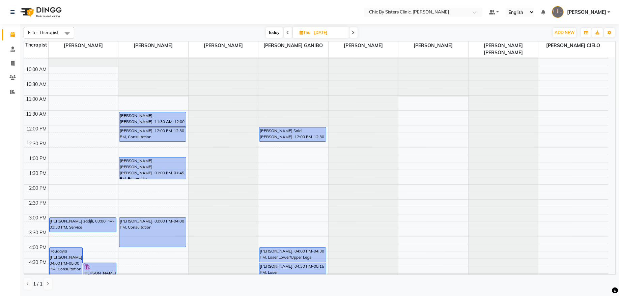
scroll to position [44, 0]
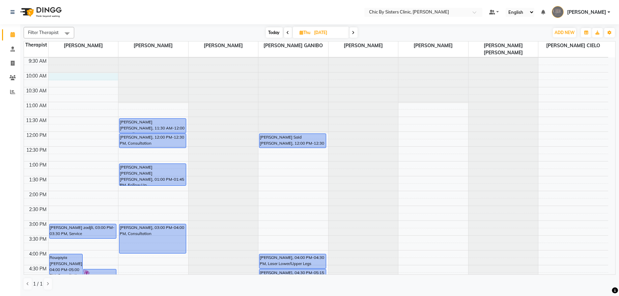
click at [86, 78] on div "8:00 AM 8:30 AM 9:00 AM 9:30 AM 10:00 AM 10:30 AM 11:00 AM 11:30 AM 12:00 PM 12…" at bounding box center [316, 250] width 584 height 474
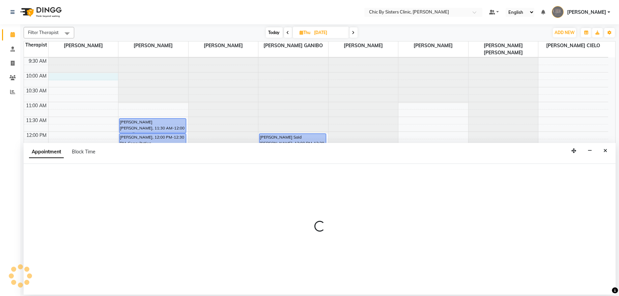
select select "49177"
select select "600"
select select "tentative"
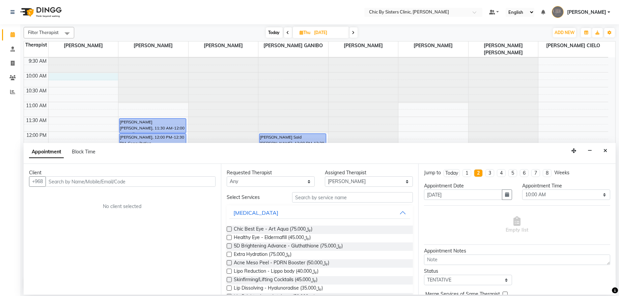
click at [83, 176] on input "text" at bounding box center [131, 181] width 170 height 10
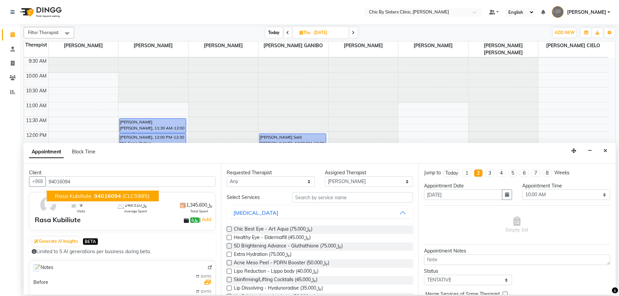
click at [86, 196] on span "Rasa Kubiliute" at bounding box center [73, 196] width 36 height 7
type input "94016094"
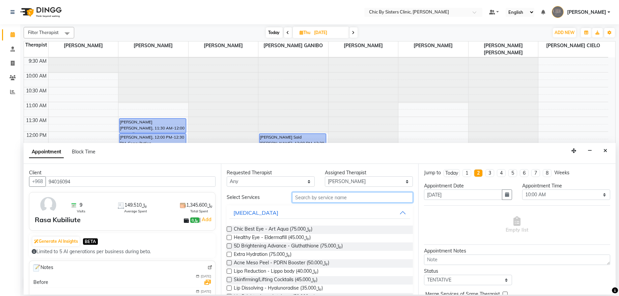
click at [377, 198] on input "text" at bounding box center [352, 197] width 121 height 10
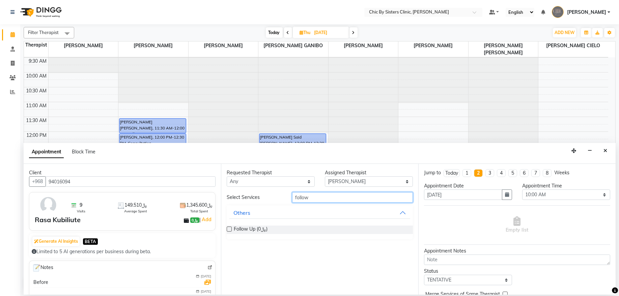
type input "follow"
click at [230, 230] on label at bounding box center [229, 229] width 5 height 5
click at [230, 230] on input "checkbox" at bounding box center [229, 230] width 4 height 4
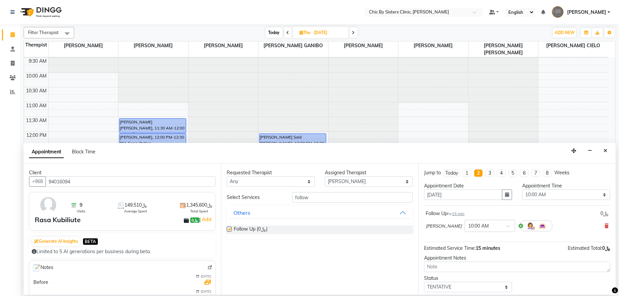
checkbox input "false"
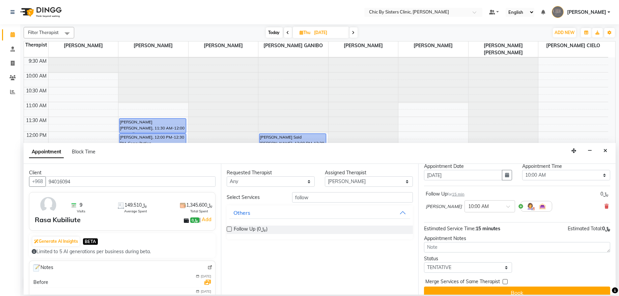
scroll to position [30, 0]
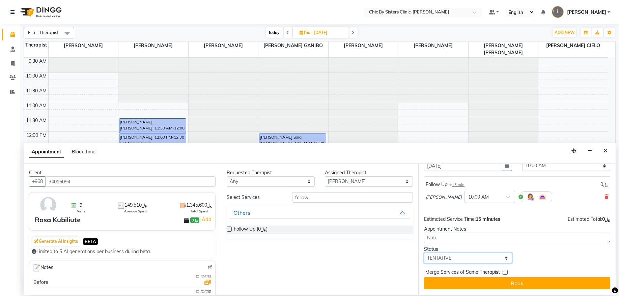
click at [498, 261] on select "Select TENTATIVE CONFIRM UPCOMING" at bounding box center [468, 258] width 88 height 10
select select "upcoming"
click at [424, 253] on select "Select TENTATIVE CONFIRM UPCOMING" at bounding box center [468, 258] width 88 height 10
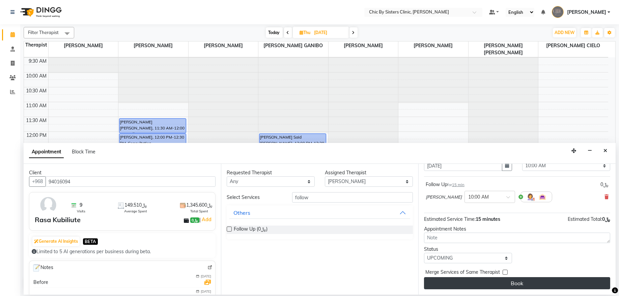
click at [507, 284] on button "Book" at bounding box center [517, 283] width 186 height 12
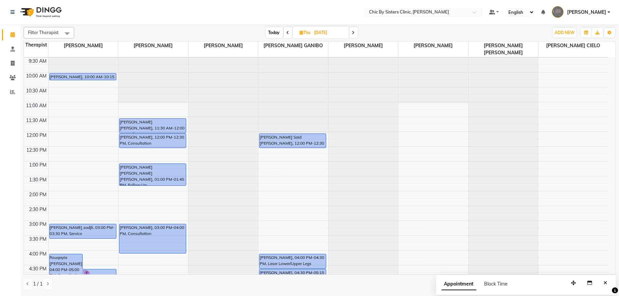
click at [266, 34] on span "Today" at bounding box center [274, 32] width 17 height 10
type input "[DATE]"
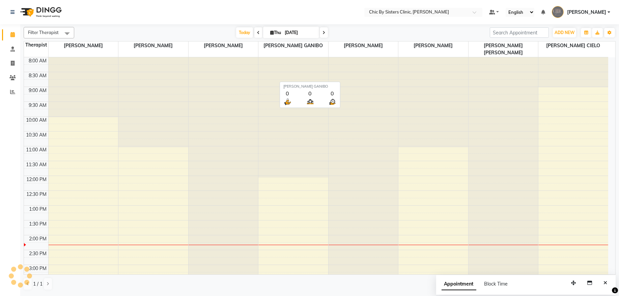
scroll to position [181, 0]
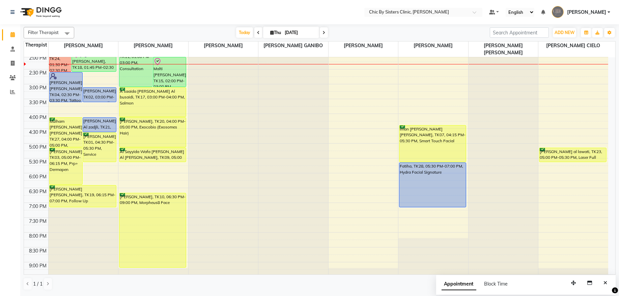
click at [298, 34] on input "[DATE]" at bounding box center [300, 33] width 34 height 10
select select "9"
select select "2025"
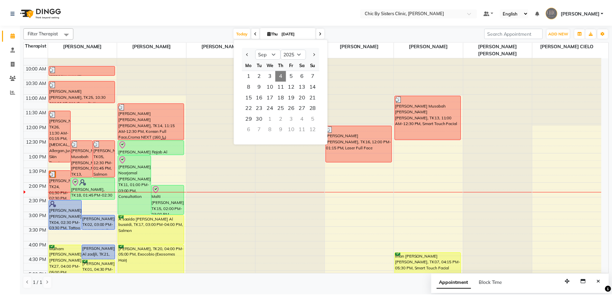
scroll to position [91, 0]
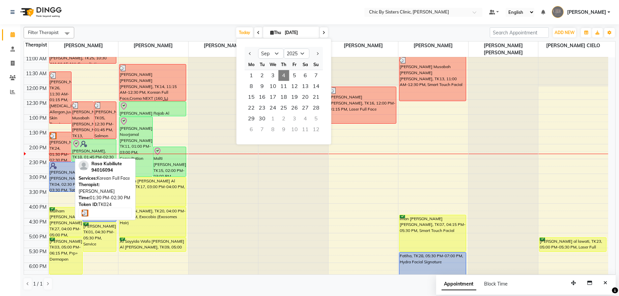
click at [59, 146] on div "[PERSON_NAME], TK24, 01:30 PM-02:30 PM, Korean Full Face" at bounding box center [61, 146] width 22 height 29
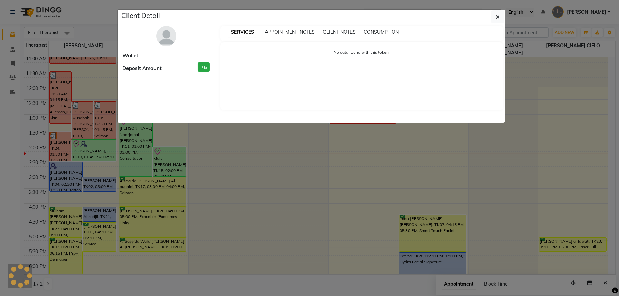
select select "3"
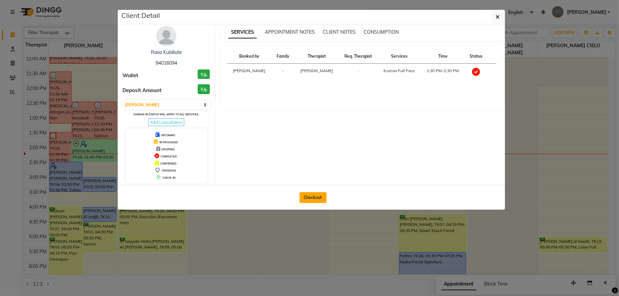
click at [308, 197] on button "Checkout" at bounding box center [312, 197] width 27 height 11
select select "6348"
select select "service"
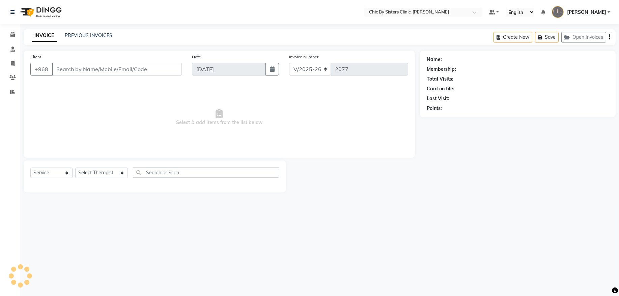
type input "94016094"
select select "49177"
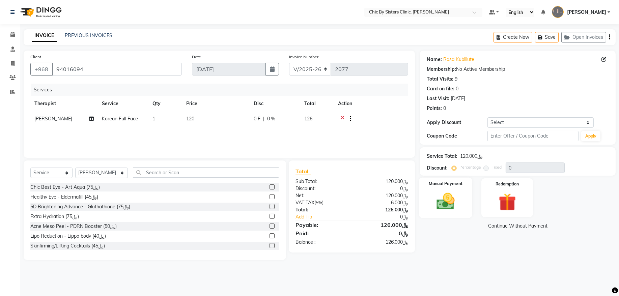
click at [449, 214] on div "Manual Payment" at bounding box center [446, 198] width 54 height 40
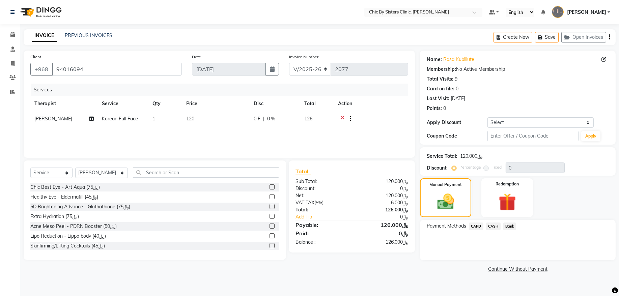
click at [472, 226] on span "CARD" at bounding box center [476, 227] width 14 height 8
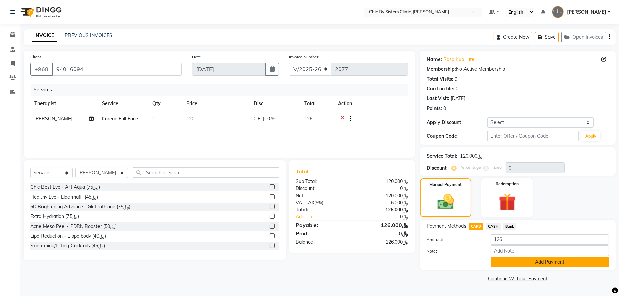
click at [501, 261] on button "Add Payment" at bounding box center [550, 262] width 118 height 10
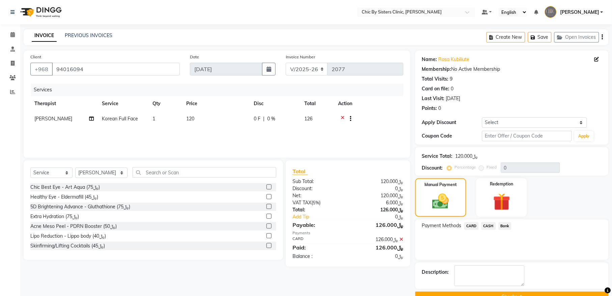
scroll to position [16, 0]
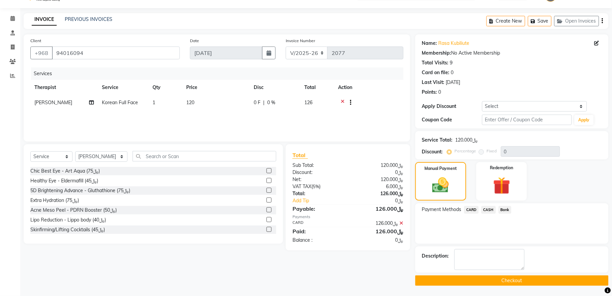
click at [551, 280] on button "Checkout" at bounding box center [511, 280] width 193 height 10
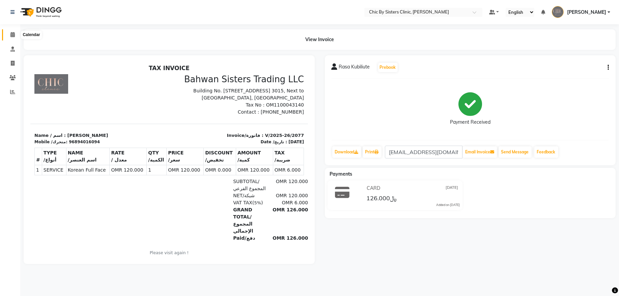
drag, startPoint x: 9, startPoint y: 34, endPoint x: 20, endPoint y: 37, distance: 11.2
click at [9, 34] on span at bounding box center [13, 35] width 12 height 8
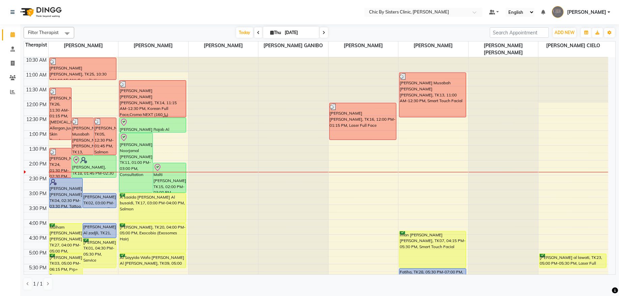
scroll to position [66, 0]
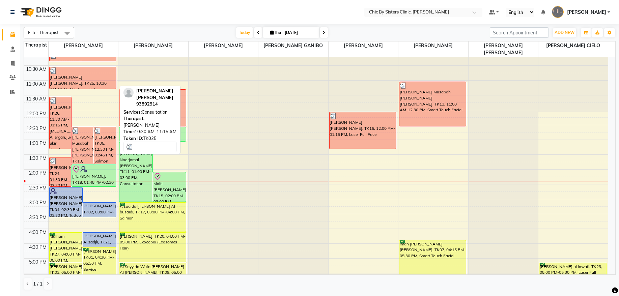
click at [69, 82] on div "[PERSON_NAME] [PERSON_NAME], TK25, 10:30 AM-11:15 AM, Consultation" at bounding box center [83, 78] width 66 height 22
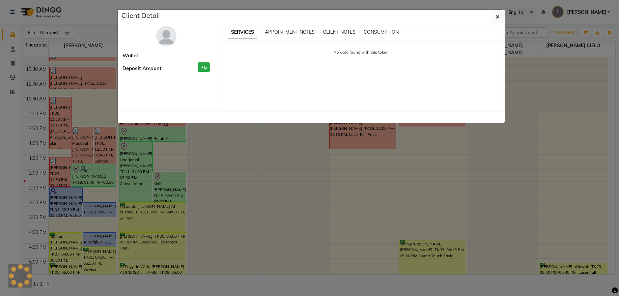
select select "3"
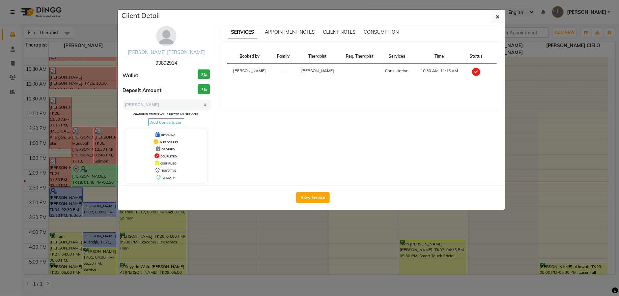
click at [164, 41] on img at bounding box center [166, 36] width 20 height 20
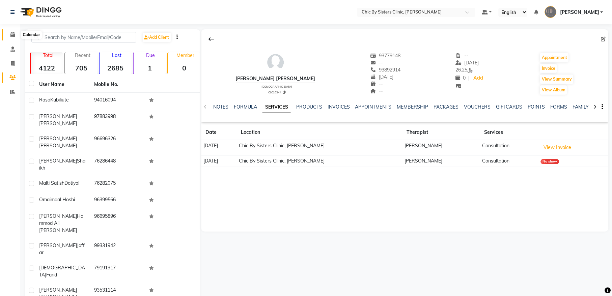
click at [13, 36] on icon at bounding box center [12, 34] width 4 height 5
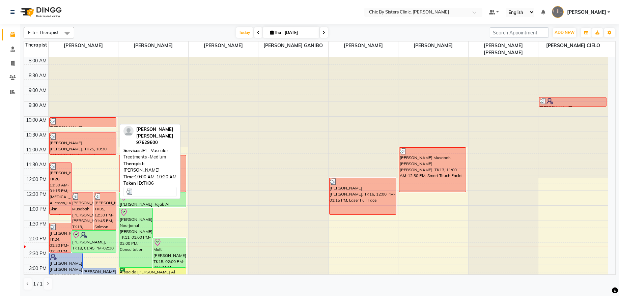
click at [63, 122] on div at bounding box center [83, 121] width 66 height 7
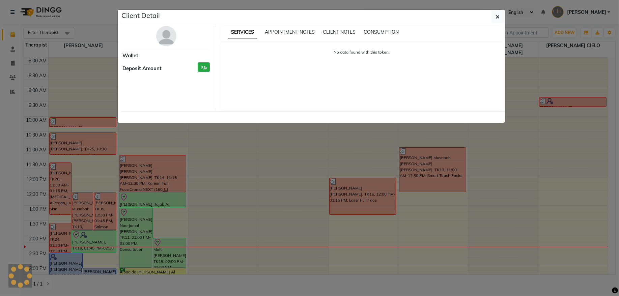
select select "3"
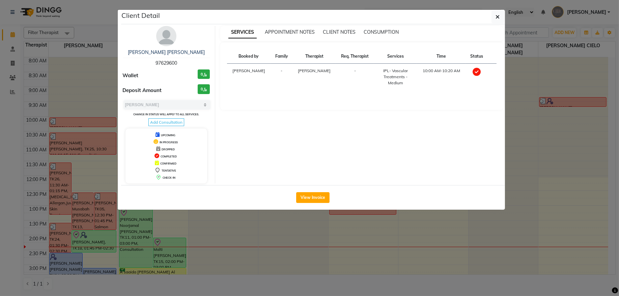
click at [165, 38] on img at bounding box center [166, 36] width 20 height 20
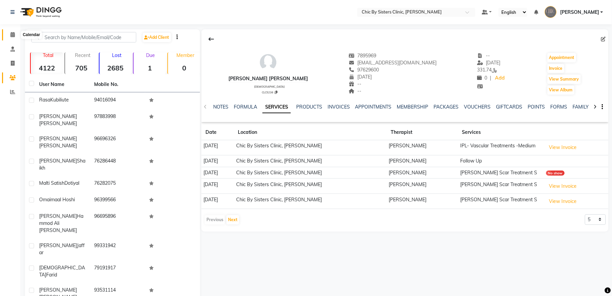
click at [14, 35] on icon at bounding box center [12, 34] width 4 height 5
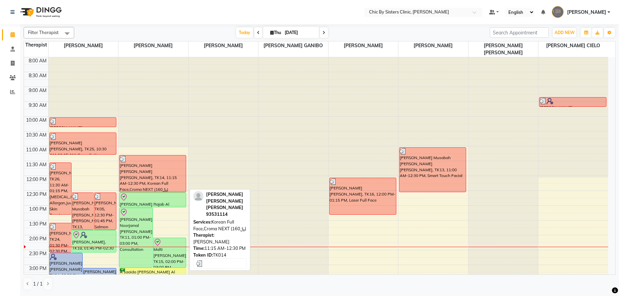
click at [155, 178] on div "[PERSON_NAME] [PERSON_NAME] [PERSON_NAME], TK14, 11:15 AM-12:30 PM, Korean Full…" at bounding box center [152, 173] width 66 height 36
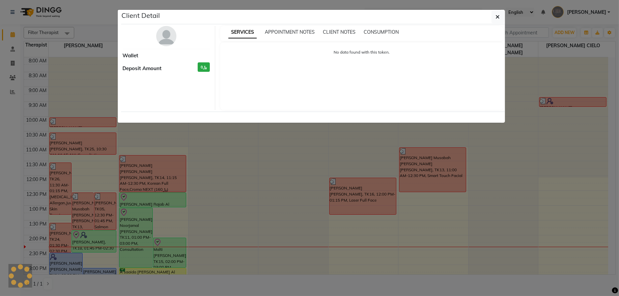
select select "3"
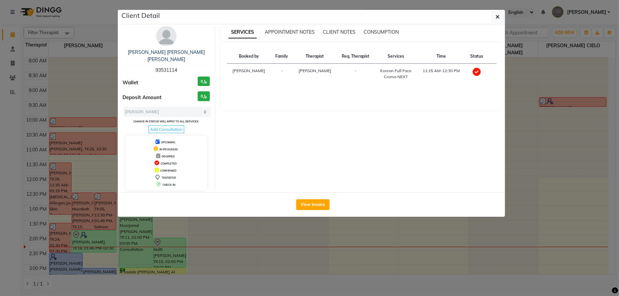
click at [169, 35] on img at bounding box center [166, 36] width 20 height 20
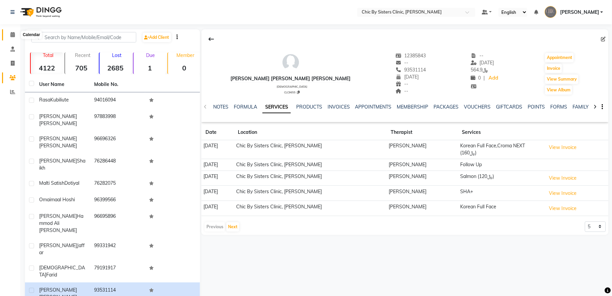
click at [12, 31] on span at bounding box center [13, 35] width 12 height 8
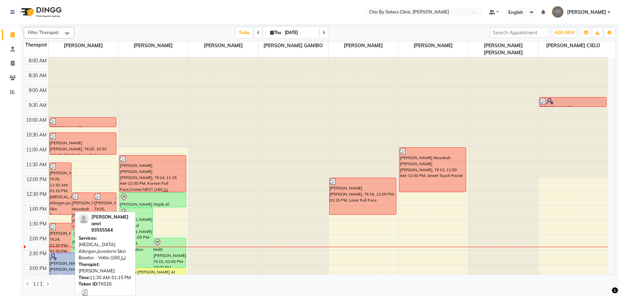
click at [65, 184] on div "[PERSON_NAME], TK26, 11:30 AM-01:15 PM, [MEDICAL_DATA] Allergan,Juvederm Skin B…" at bounding box center [61, 189] width 22 height 52
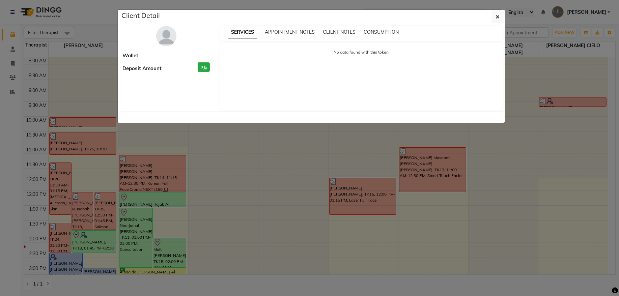
select select "3"
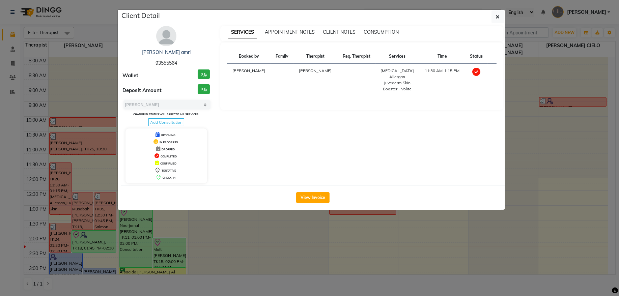
click at [165, 35] on img at bounding box center [166, 36] width 20 height 20
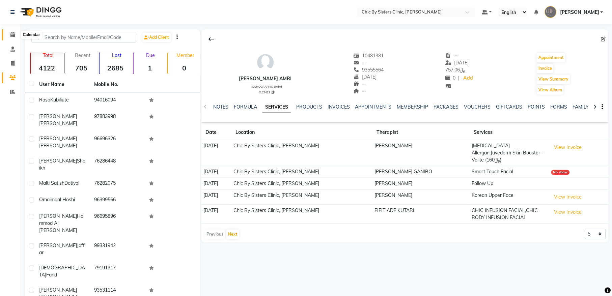
click at [9, 36] on span at bounding box center [13, 35] width 12 height 8
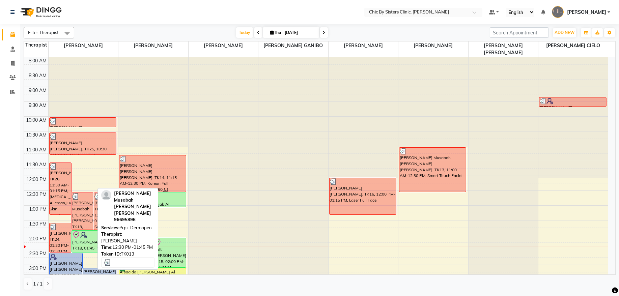
click at [82, 205] on div "[PERSON_NAME] Musabah [PERSON_NAME] [PERSON_NAME], TK13, 12:30 PM-01:45 PM, Prp…" at bounding box center [83, 211] width 22 height 37
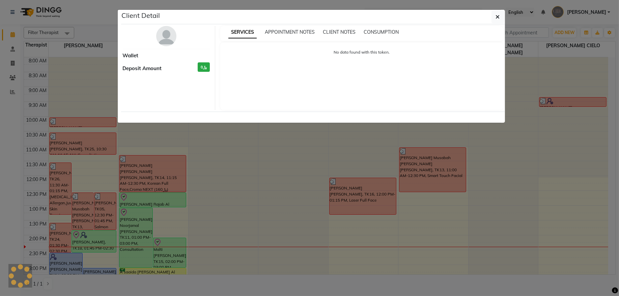
select select "3"
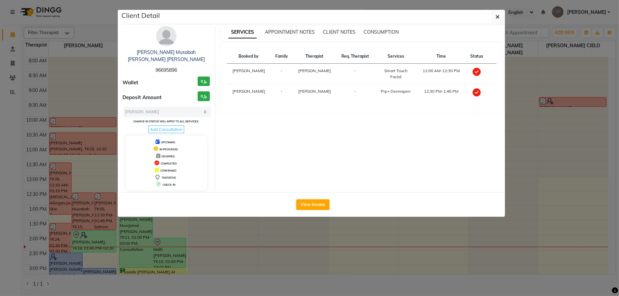
click at [166, 34] on img at bounding box center [166, 36] width 20 height 20
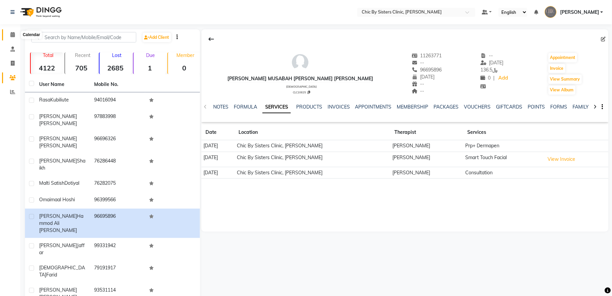
click at [15, 32] on span at bounding box center [13, 35] width 12 height 8
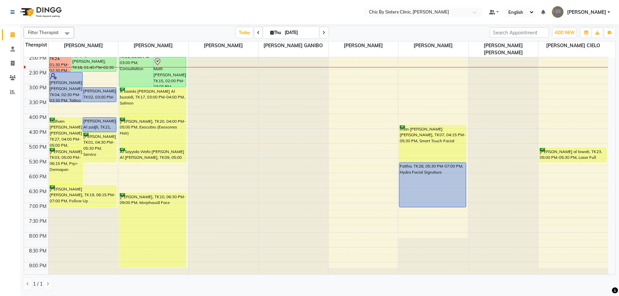
scroll to position [44, 0]
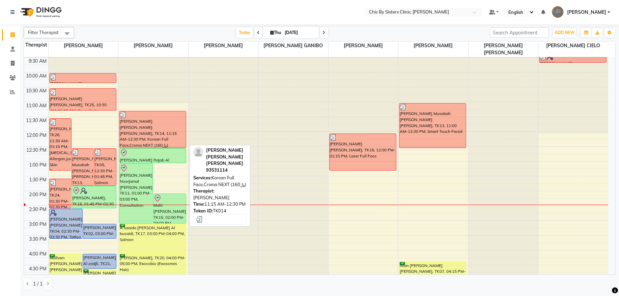
click at [159, 138] on div "[PERSON_NAME] [PERSON_NAME] [PERSON_NAME], TK14, 11:15 AM-12:30 PM, Korean Full…" at bounding box center [152, 129] width 66 height 36
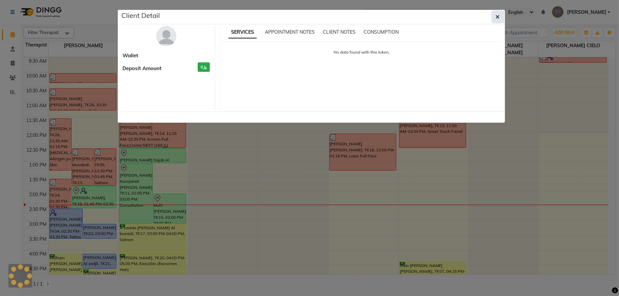
click at [500, 18] on button "button" at bounding box center [497, 16] width 13 height 13
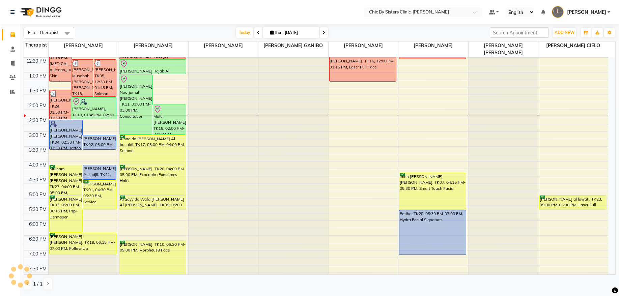
scroll to position [226, 0]
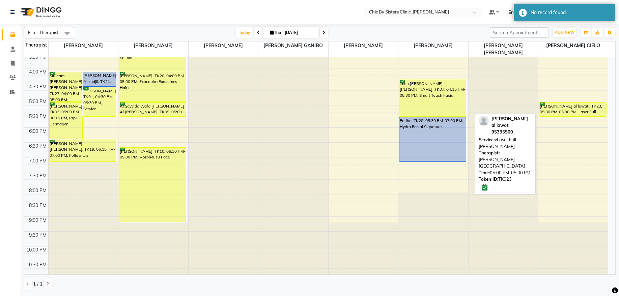
click at [588, 108] on div "[PERSON_NAME] al lawati, TK23, 05:00 PM-05:30 PM, Laser Full [PERSON_NAME]" at bounding box center [572, 109] width 67 height 14
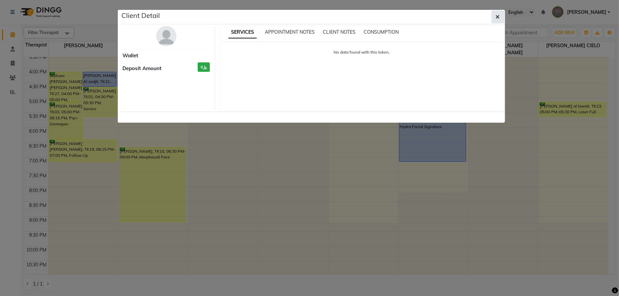
click at [498, 19] on icon "button" at bounding box center [498, 16] width 4 height 5
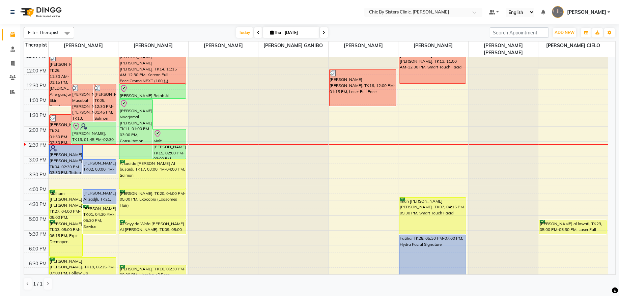
scroll to position [103, 0]
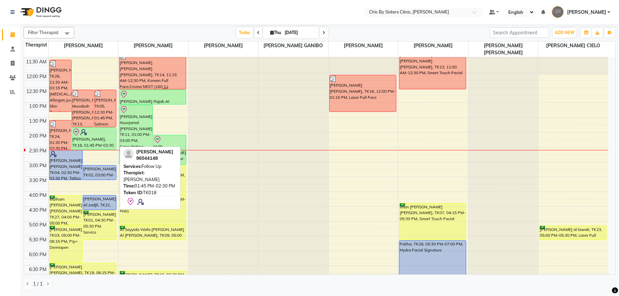
click at [104, 141] on div "[PERSON_NAME], TK18, 01:45 PM-02:30 PM, Follow Up" at bounding box center [94, 139] width 44 height 22
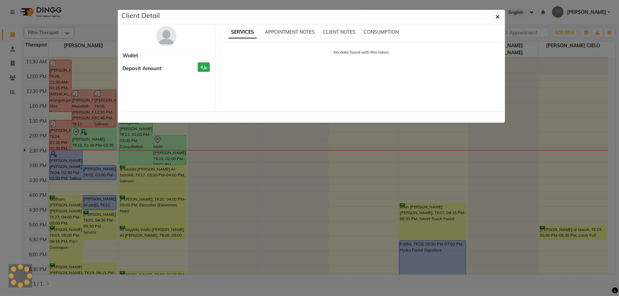
select select "8"
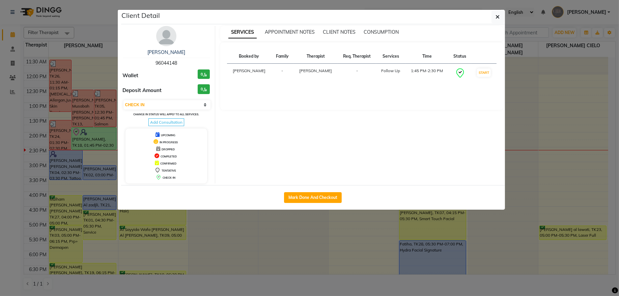
click at [162, 34] on img at bounding box center [166, 36] width 20 height 20
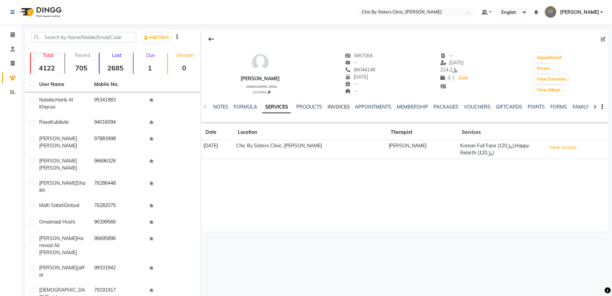
click at [339, 107] on link "INVOICES" at bounding box center [338, 107] width 22 height 6
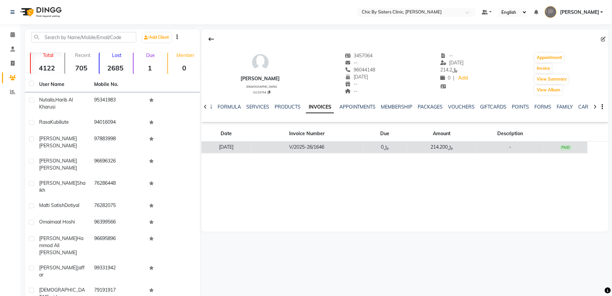
click at [322, 150] on td "V/2025-26/1646" at bounding box center [307, 148] width 112 height 12
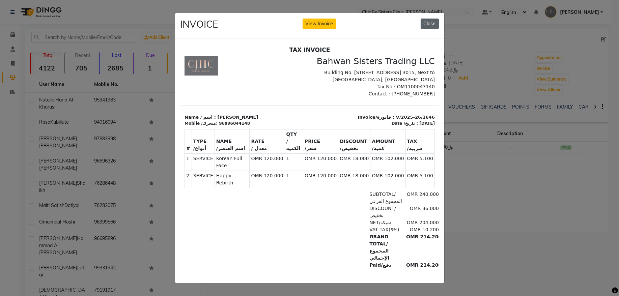
click at [423, 24] on button "Close" at bounding box center [429, 24] width 18 height 10
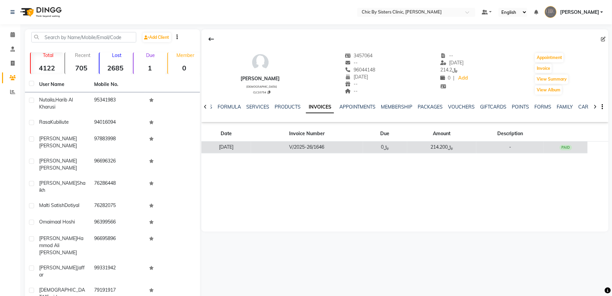
click at [318, 147] on td "V/2025-26/1646" at bounding box center [307, 148] width 112 height 12
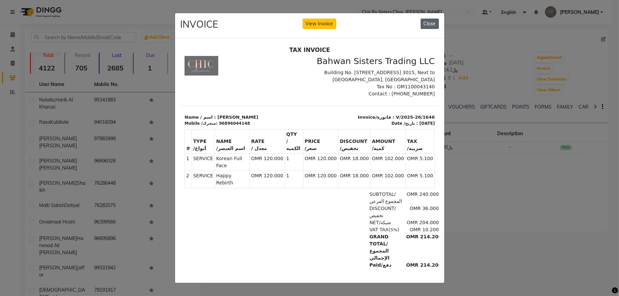
click at [430, 21] on button "Close" at bounding box center [429, 24] width 18 height 10
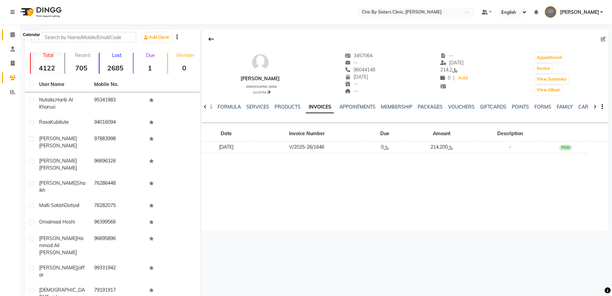
click at [12, 35] on icon at bounding box center [12, 34] width 4 height 5
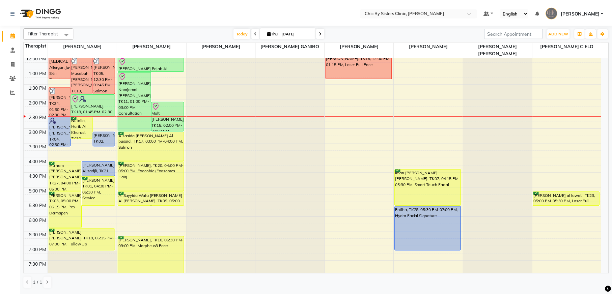
scroll to position [182, 0]
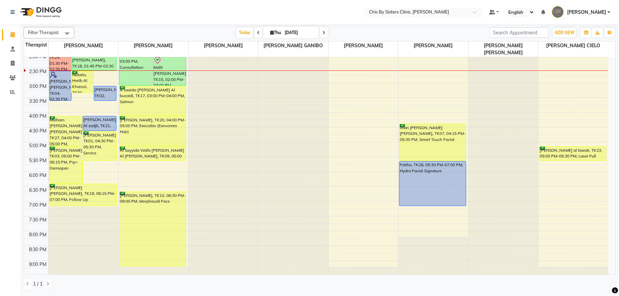
click at [567, 145] on div "8:00 AM 8:30 AM 9:00 AM 9:30 AM 10:00 AM 10:30 AM 11:00 AM 11:30 AM 12:00 PM 12…" at bounding box center [316, 112] width 584 height 474
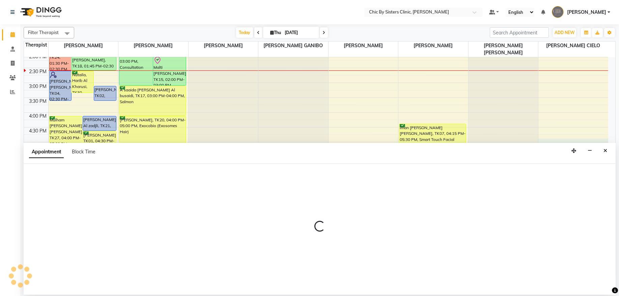
select select "89287"
select select "1005"
select select "tentative"
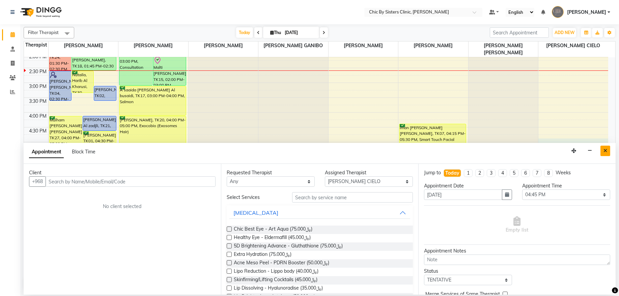
click at [603, 148] on button "Close" at bounding box center [605, 151] width 10 height 10
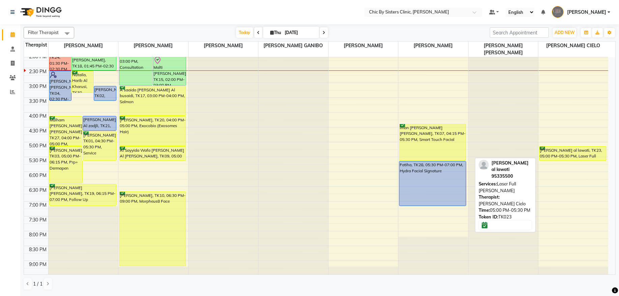
click at [558, 160] on div at bounding box center [572, 160] width 67 height 3
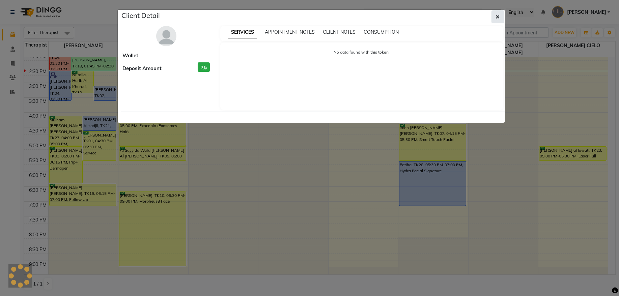
click at [497, 15] on icon "button" at bounding box center [498, 16] width 4 height 5
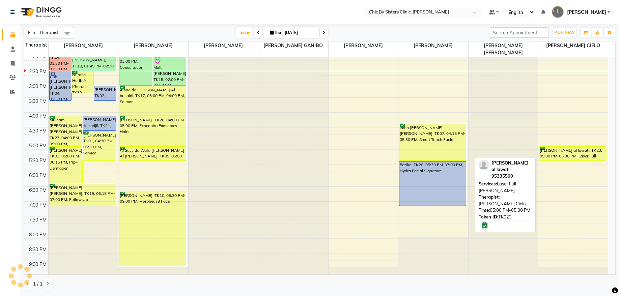
click at [560, 151] on div "[PERSON_NAME] al lawati, TK23, 05:00 PM-05:30 PM, Laser Full [PERSON_NAME]" at bounding box center [572, 154] width 67 height 14
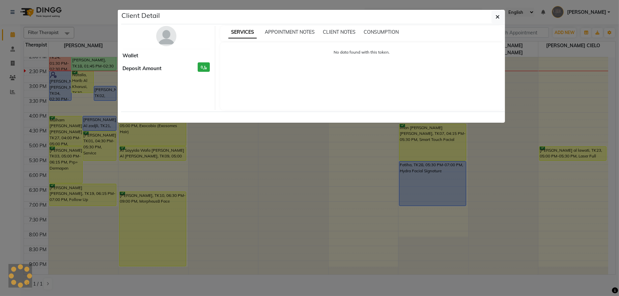
select select "6"
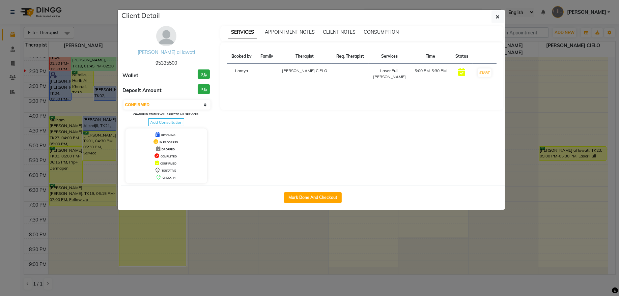
drag, startPoint x: 169, startPoint y: 40, endPoint x: 170, endPoint y: 43, distance: 3.8
click at [169, 40] on img at bounding box center [166, 36] width 20 height 20
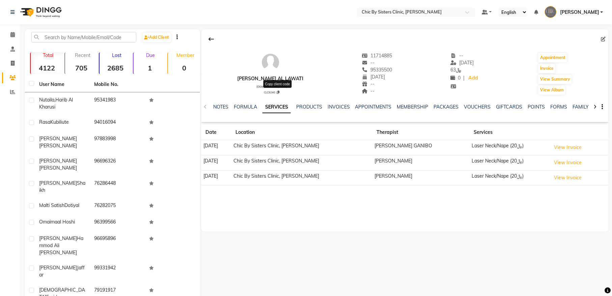
click at [277, 91] on icon at bounding box center [278, 92] width 3 height 3
click at [12, 37] on icon at bounding box center [12, 34] width 4 height 5
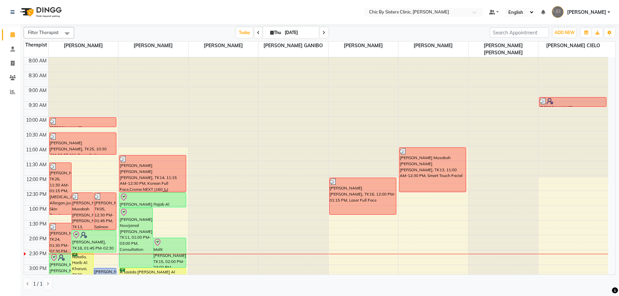
click at [293, 30] on input "[DATE]" at bounding box center [300, 33] width 34 height 10
select select "9"
select select "2025"
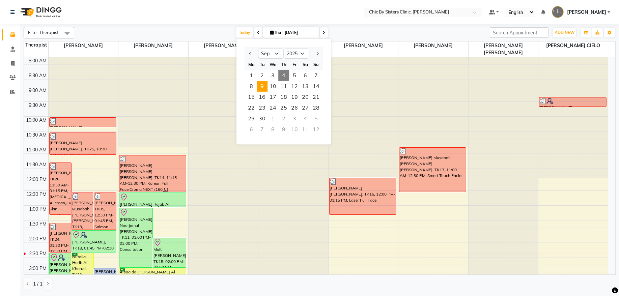
click at [262, 84] on span "9" at bounding box center [262, 86] width 11 height 11
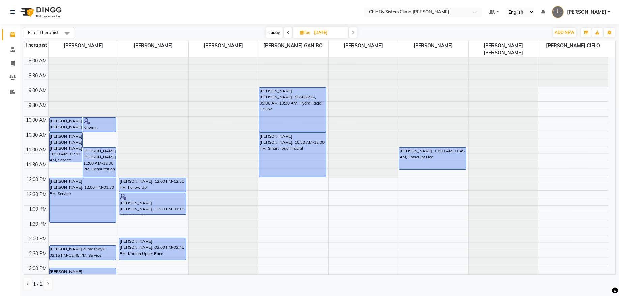
click at [275, 34] on span "Today" at bounding box center [274, 32] width 17 height 10
type input "[DATE]"
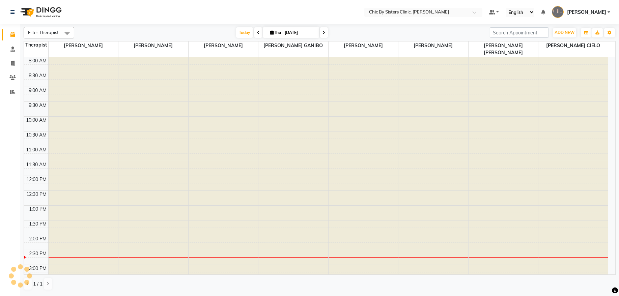
scroll to position [181, 0]
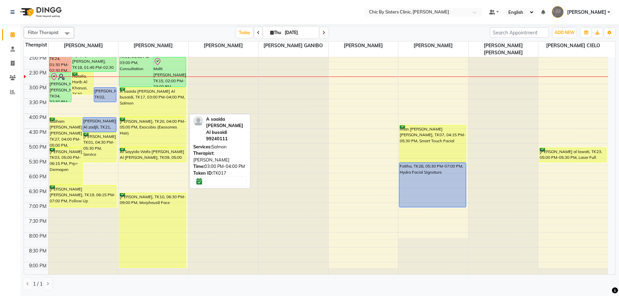
click at [163, 100] on div "A saaida [PERSON_NAME] Al busaidi, TK17, 03:00 PM-04:00 PM, Salmon" at bounding box center [152, 102] width 66 height 29
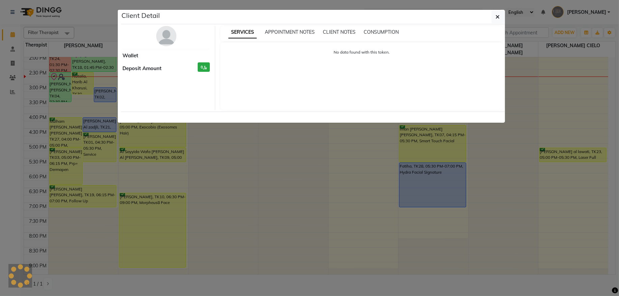
select select "6"
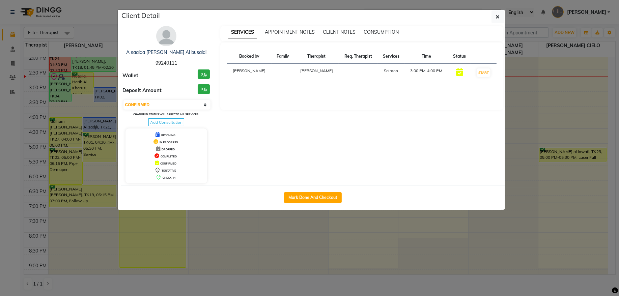
click at [165, 33] on img at bounding box center [166, 36] width 20 height 20
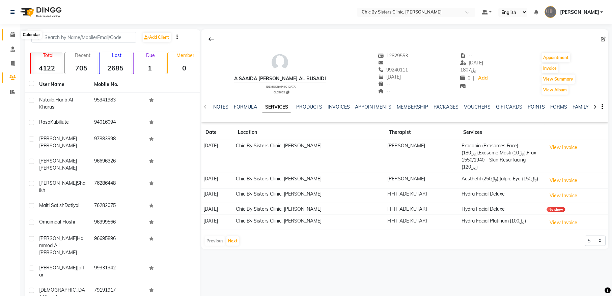
click at [14, 35] on icon at bounding box center [12, 34] width 4 height 5
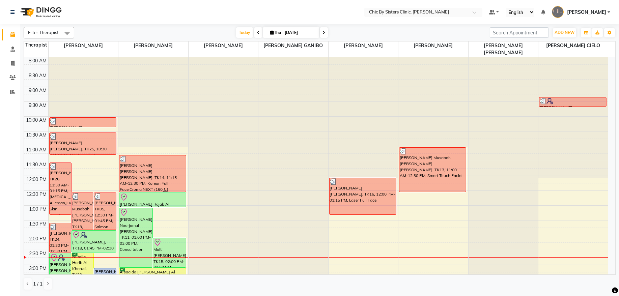
scroll to position [137, 0]
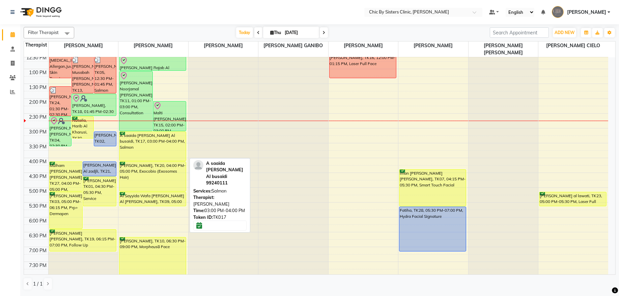
click at [159, 146] on div "A saaida [PERSON_NAME] Al busaidi, TK17, 03:00 PM-04:00 PM, Salmon" at bounding box center [152, 146] width 66 height 29
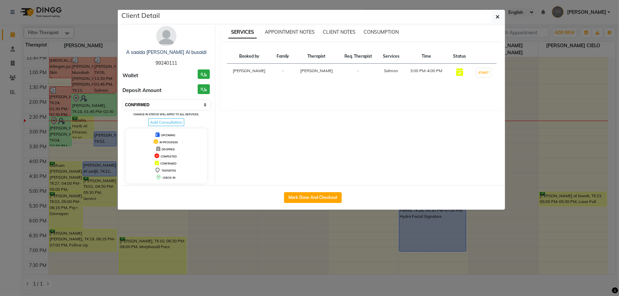
click at [195, 102] on select "Select IN SERVICE CONFIRMED TENTATIVE CHECK IN MARK DONE DROPPED UPCOMING" at bounding box center [166, 104] width 87 height 9
select select "8"
click at [123, 100] on select "Select IN SERVICE CONFIRMED TENTATIVE CHECK IN MARK DONE DROPPED UPCOMING" at bounding box center [166, 104] width 87 height 9
click at [495, 22] on button "button" at bounding box center [497, 16] width 13 height 13
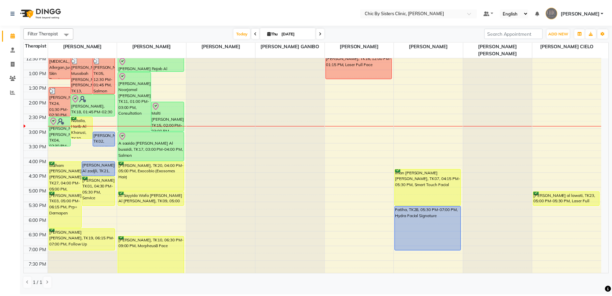
scroll to position [91, 0]
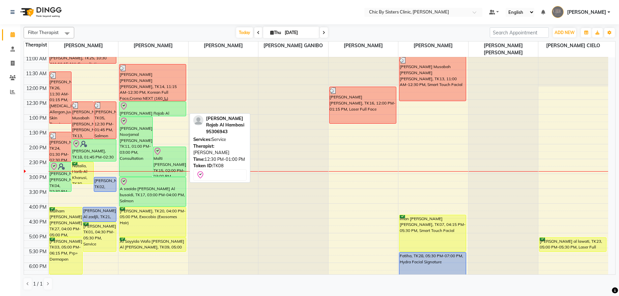
click at [157, 106] on div at bounding box center [153, 106] width 66 height 8
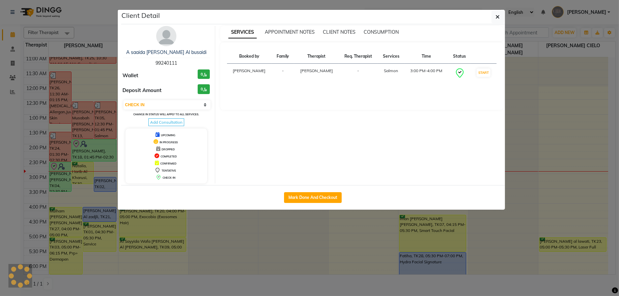
select select "3"
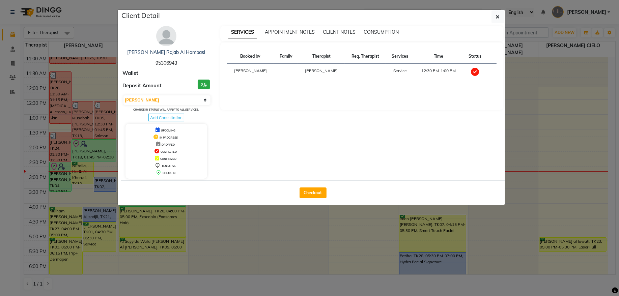
click at [168, 41] on img at bounding box center [166, 36] width 20 height 20
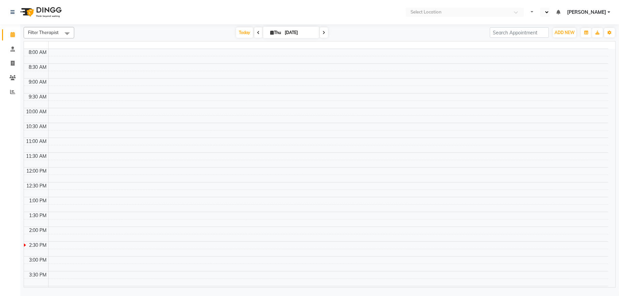
select select "en"
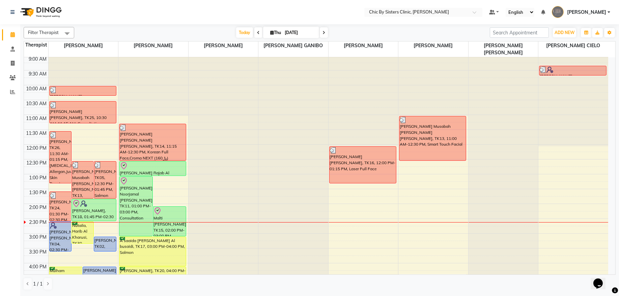
scroll to position [91, 0]
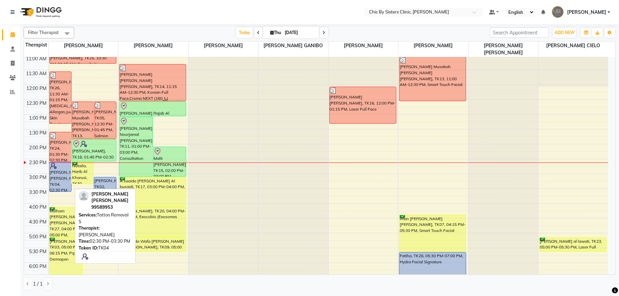
click at [56, 181] on div "[PERSON_NAME] [PERSON_NAME], TK04, 02:30 PM-03:30 PM, Tattoo Removal S" at bounding box center [61, 176] width 22 height 29
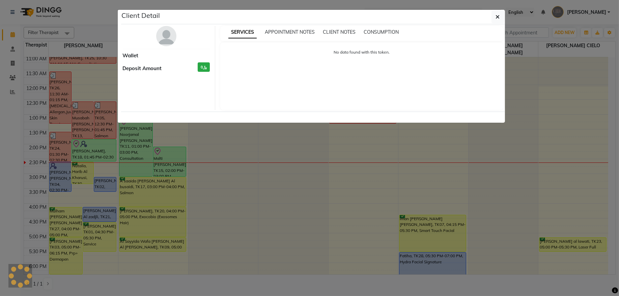
select select "8"
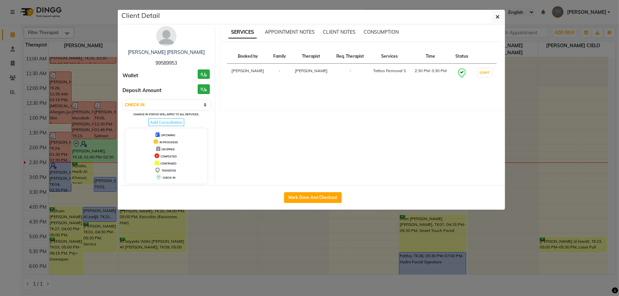
click at [163, 34] on img at bounding box center [166, 36] width 20 height 20
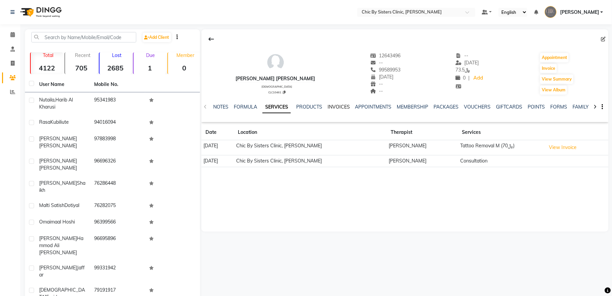
click at [339, 107] on link "INVOICES" at bounding box center [338, 107] width 22 height 6
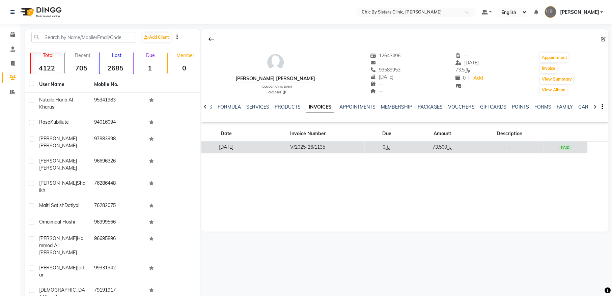
click at [337, 147] on td "V/2025-26/1135" at bounding box center [307, 148] width 113 height 12
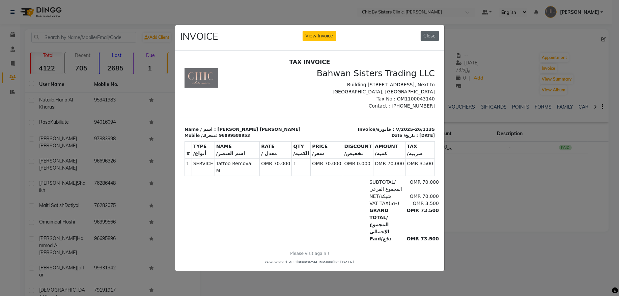
click at [429, 32] on button "Close" at bounding box center [429, 36] width 18 height 10
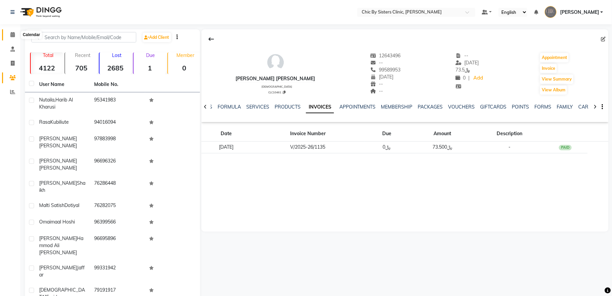
click at [12, 37] on icon at bounding box center [12, 34] width 4 height 5
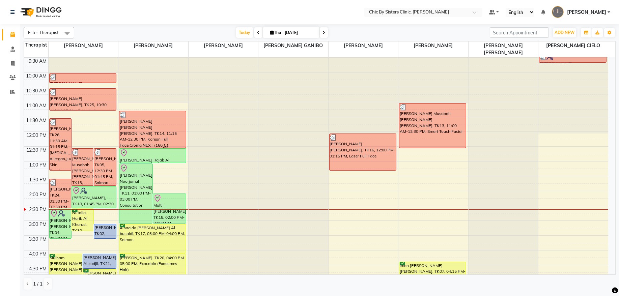
scroll to position [137, 0]
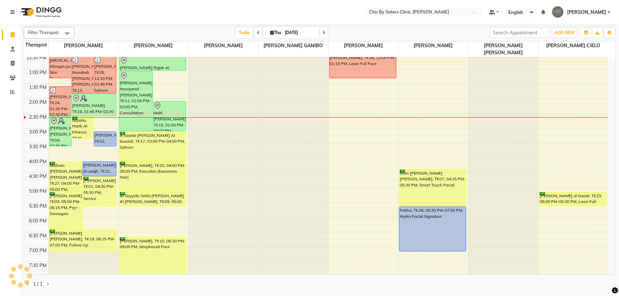
click at [283, 35] on input "[DATE]" at bounding box center [300, 33] width 34 height 10
select select "9"
select select "2025"
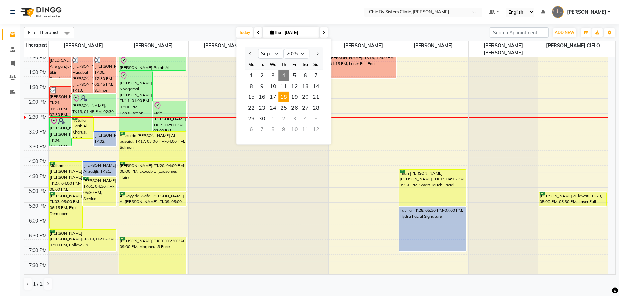
click at [282, 99] on span "18" at bounding box center [283, 97] width 11 height 11
type input "[DATE]"
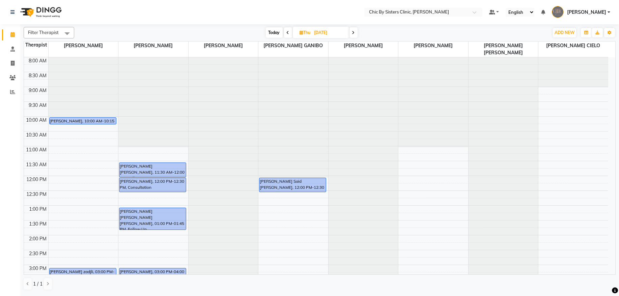
scroll to position [228, 0]
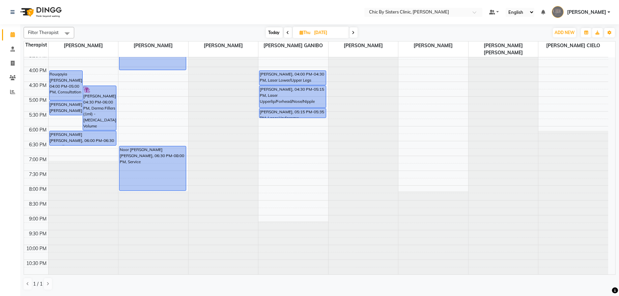
click at [344, 29] on input "[DATE]" at bounding box center [329, 33] width 34 height 10
select select "9"
select select "2025"
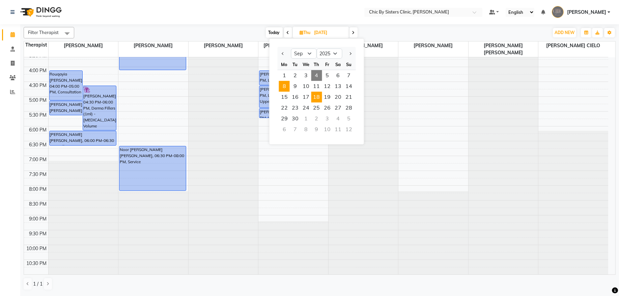
click at [285, 84] on span "8" at bounding box center [284, 86] width 11 height 11
type input "[DATE]"
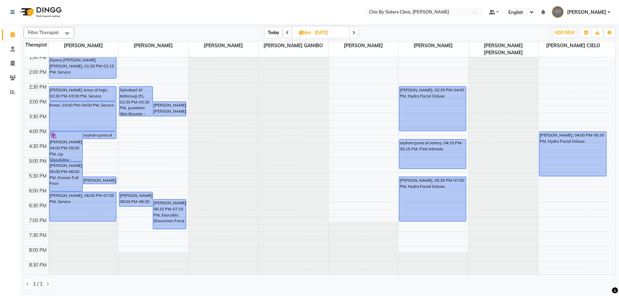
scroll to position [182, 0]
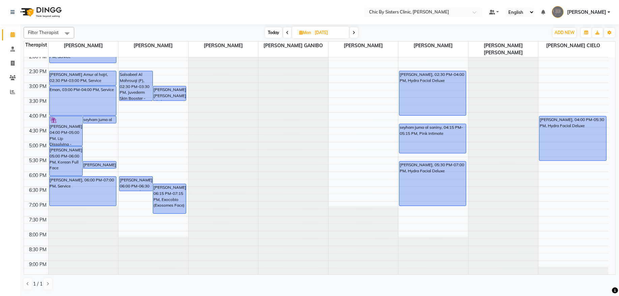
click at [317, 33] on input "[DATE]" at bounding box center [330, 33] width 34 height 10
select select "9"
select select "2025"
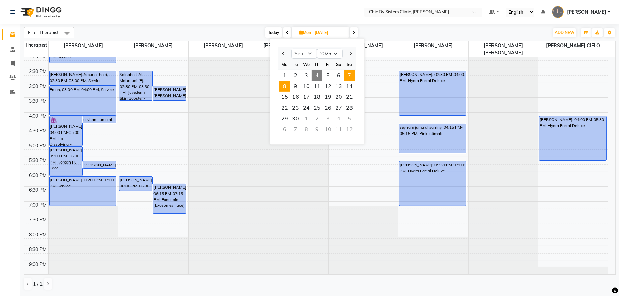
click at [350, 77] on span "7" at bounding box center [349, 75] width 11 height 11
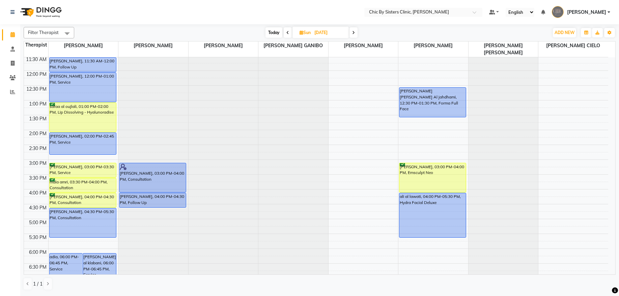
scroll to position [90, 0]
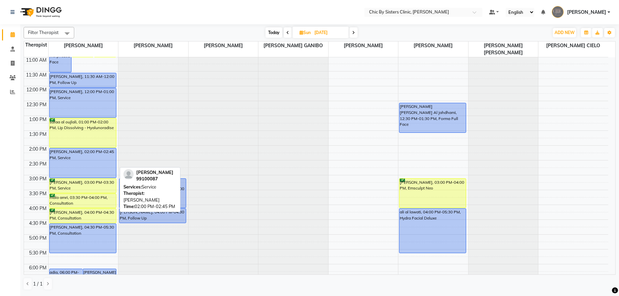
click at [98, 174] on div "[PERSON_NAME], 10:00 AM-11:30 AM, Morpheus8 Face [PERSON_NAME], 10:00 AM-11:00 …" at bounding box center [84, 205] width 70 height 474
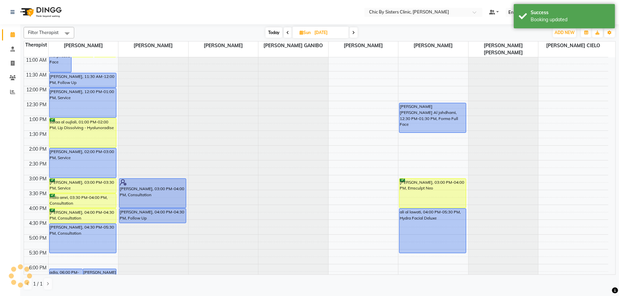
scroll to position [226, 0]
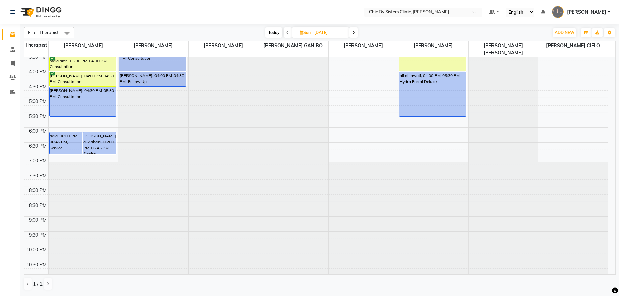
click at [269, 33] on span "Today" at bounding box center [273, 32] width 17 height 10
type input "[DATE]"
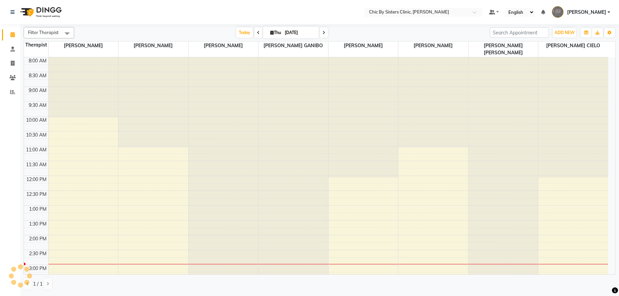
scroll to position [181, 0]
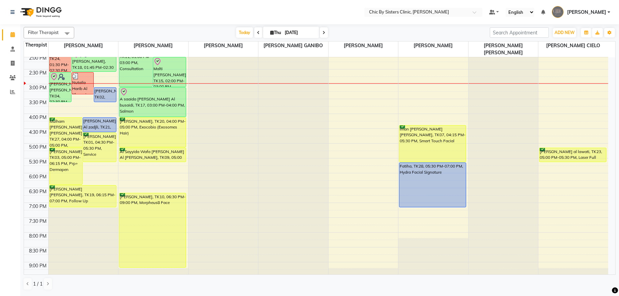
click at [296, 34] on input "[DATE]" at bounding box center [300, 33] width 34 height 10
select select "9"
select select "2025"
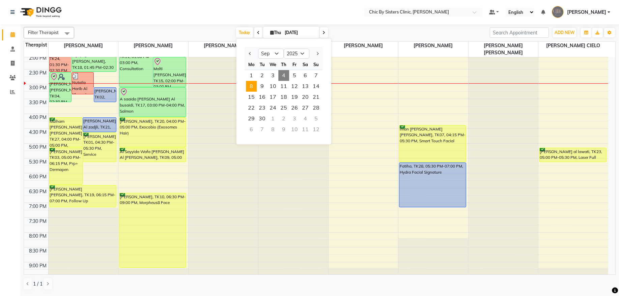
click at [248, 83] on span "8" at bounding box center [251, 86] width 11 height 11
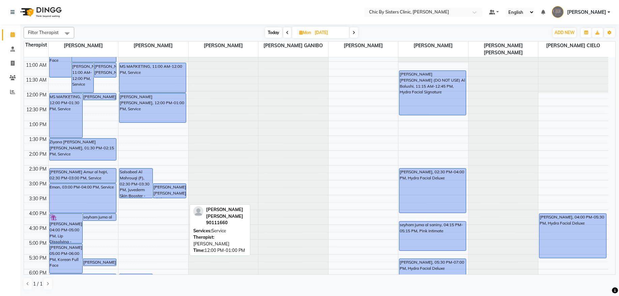
scroll to position [91, 0]
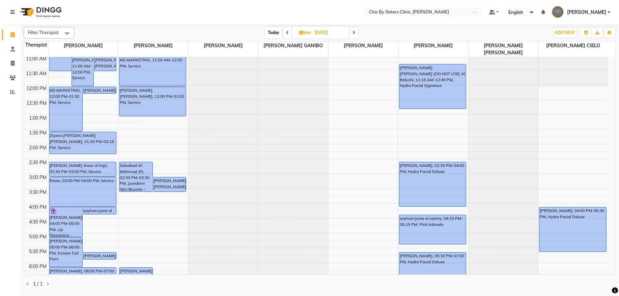
click at [352, 33] on span at bounding box center [354, 32] width 8 height 10
type input "[DATE]"
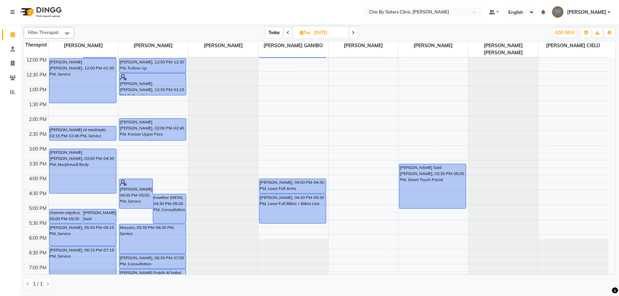
scroll to position [135, 0]
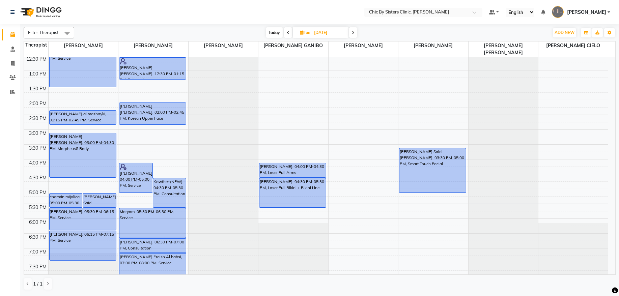
click at [136, 138] on div "8:00 AM 8:30 AM 9:00 AM 9:30 AM 10:00 AM 10:30 AM 11:00 AM 11:30 AM 12:00 PM 12…" at bounding box center [316, 159] width 584 height 474
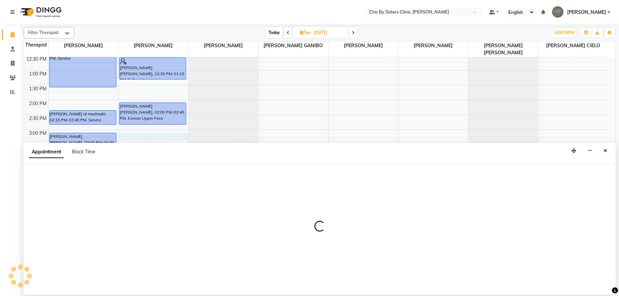
select select "49178"
select select "900"
select select "tentative"
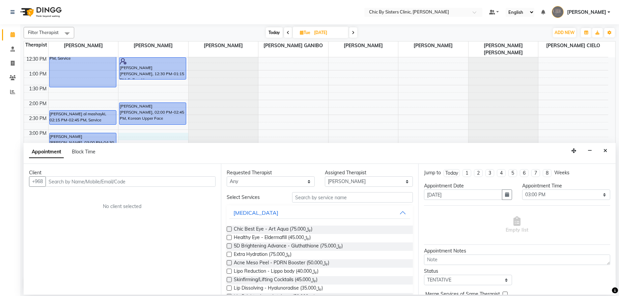
click at [118, 183] on input "text" at bounding box center [131, 181] width 170 height 10
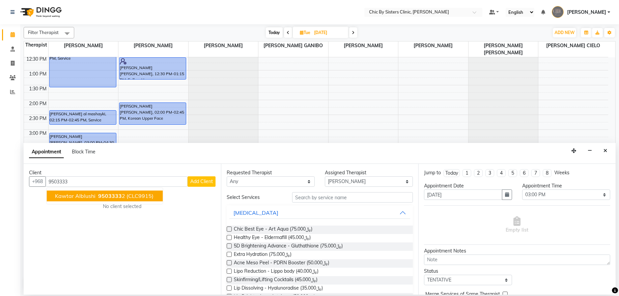
click at [110, 199] on span "9503333" at bounding box center [110, 196] width 24 height 7
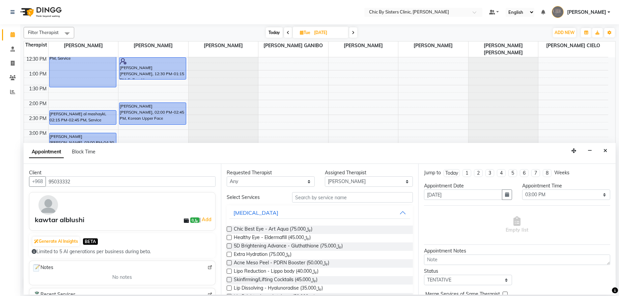
type input "95033332"
click at [318, 200] on input "text" at bounding box center [352, 197] width 121 height 10
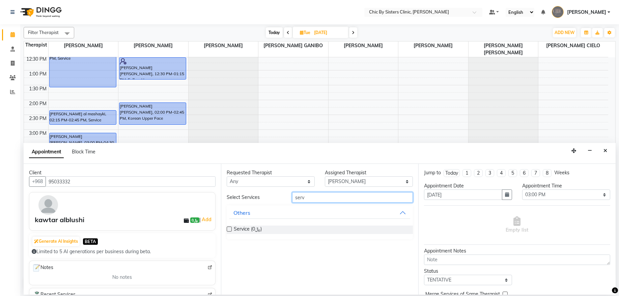
type input "serv"
click at [227, 230] on label at bounding box center [229, 229] width 5 height 5
click at [227, 230] on input "checkbox" at bounding box center [229, 230] width 4 height 4
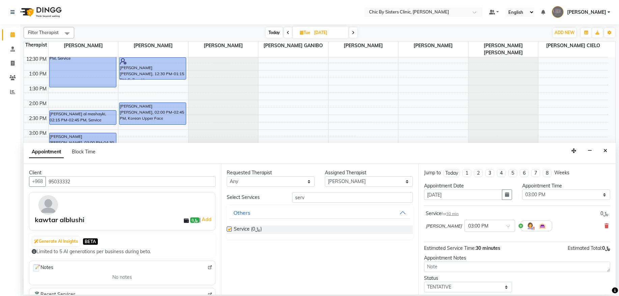
checkbox input "false"
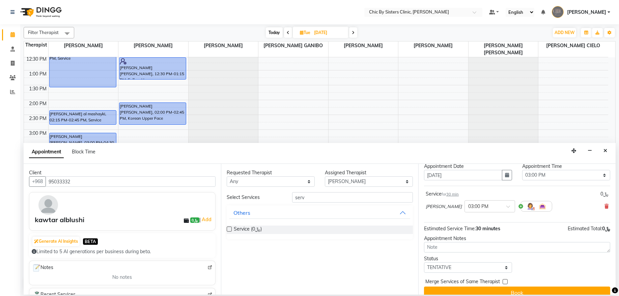
scroll to position [30, 0]
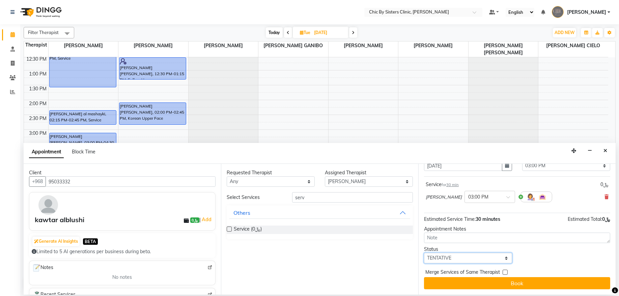
click at [487, 258] on select "Select TENTATIVE CONFIRM UPCOMING" at bounding box center [468, 258] width 88 height 10
select select "upcoming"
click at [424, 253] on select "Select TENTATIVE CONFIRM UPCOMING" at bounding box center [468, 258] width 88 height 10
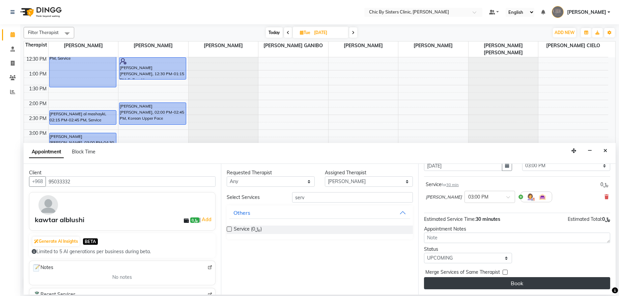
click at [498, 288] on button "Book" at bounding box center [517, 283] width 186 height 12
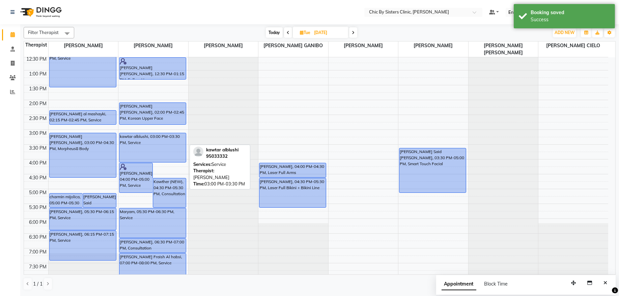
drag, startPoint x: 168, startPoint y: 146, endPoint x: 168, endPoint y: 156, distance: 10.5
click at [168, 156] on div "[PERSON_NAME], 04:00 PM-05:00 PM, Service Kawther (NEW), 04:30 PM-05:30 PM, Con…" at bounding box center [153, 159] width 70 height 474
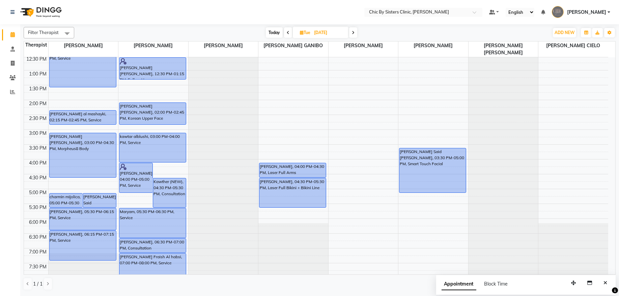
click at [276, 31] on span "Today" at bounding box center [274, 32] width 17 height 10
type input "[DATE]"
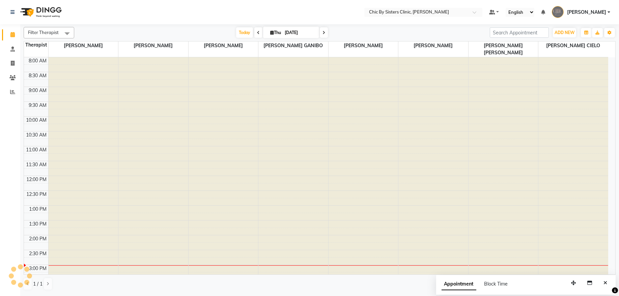
scroll to position [181, 0]
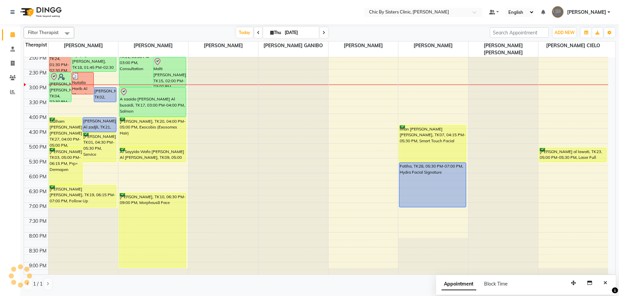
click at [293, 31] on input "[DATE]" at bounding box center [300, 33] width 34 height 10
select select "9"
select select "2025"
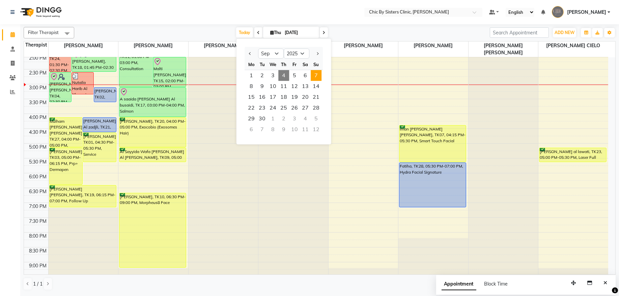
click at [315, 74] on span "7" at bounding box center [316, 75] width 11 height 11
type input "[DATE]"
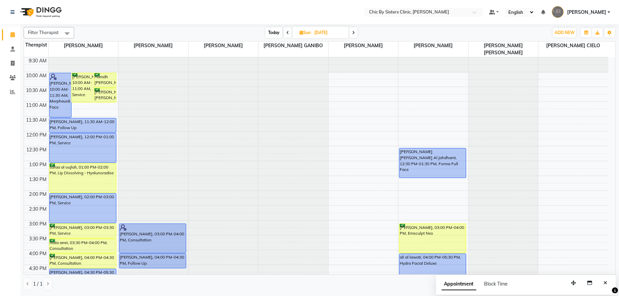
scroll to position [44, 0]
click at [315, 34] on input "[DATE]" at bounding box center [329, 33] width 34 height 10
select select "9"
select select "2025"
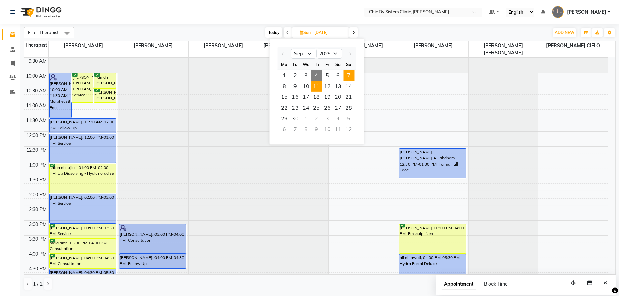
click at [319, 86] on span "11" at bounding box center [316, 86] width 11 height 11
type input "[DATE]"
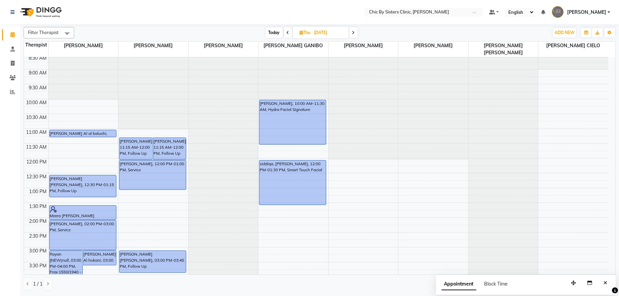
scroll to position [0, 0]
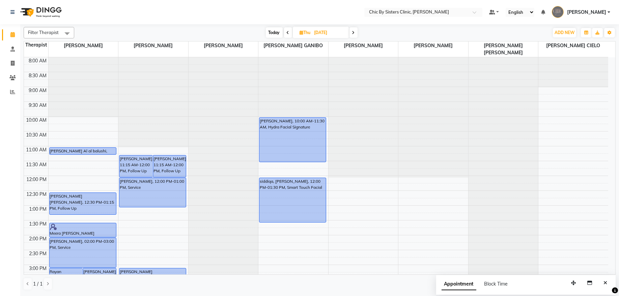
click at [307, 29] on span "[DATE]" at bounding box center [321, 32] width 56 height 11
drag, startPoint x: 329, startPoint y: 29, endPoint x: 333, endPoint y: 35, distance: 6.9
click at [330, 29] on input "[DATE]" at bounding box center [329, 33] width 34 height 10
select select "9"
select select "2025"
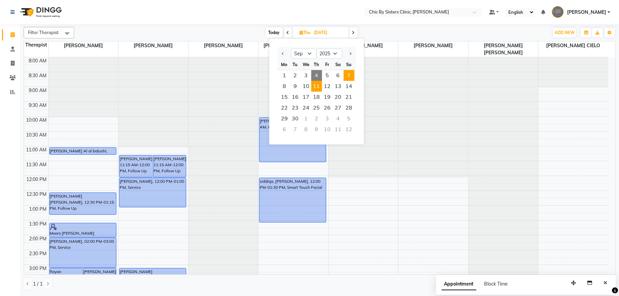
click at [351, 73] on span "7" at bounding box center [349, 75] width 11 height 11
type input "[DATE]"
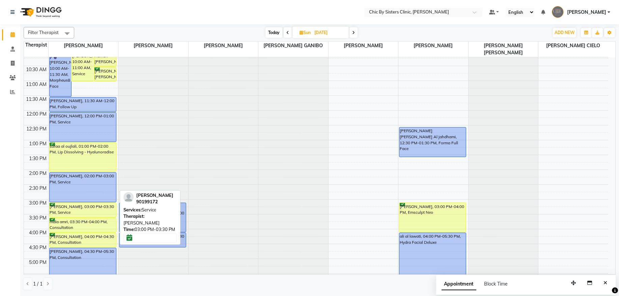
scroll to position [44, 0]
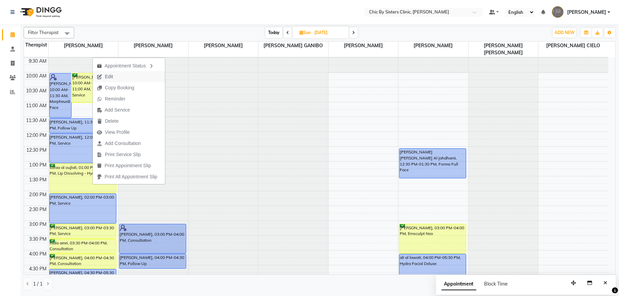
click at [122, 78] on button "Edit" at bounding box center [129, 76] width 72 height 11
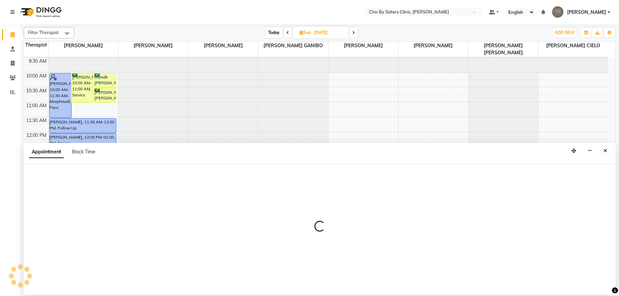
select select "tentative"
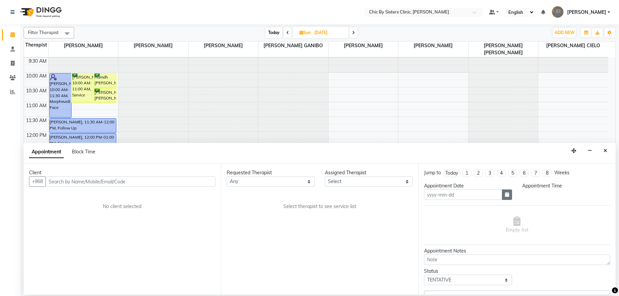
type input "[DATE]"
select select "confirm booking"
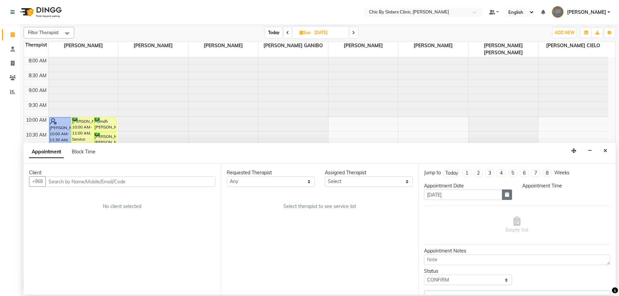
select select "780"
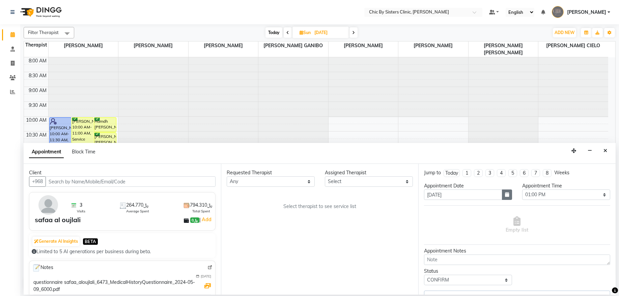
select select "49177"
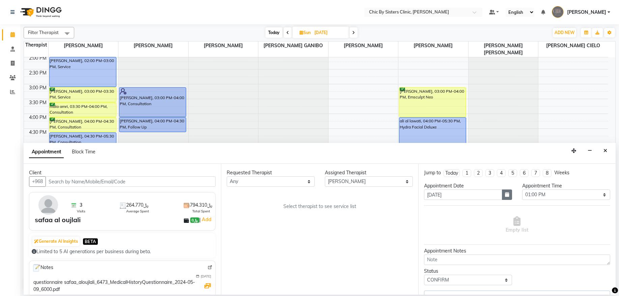
click at [505, 195] on icon "button" at bounding box center [507, 194] width 4 height 5
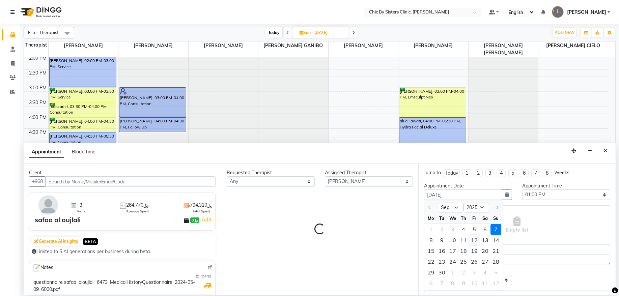
select select "3125"
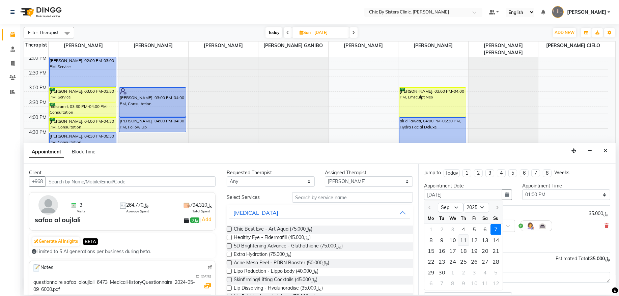
click at [463, 241] on div "11" at bounding box center [463, 240] width 11 height 11
type input "[DATE]"
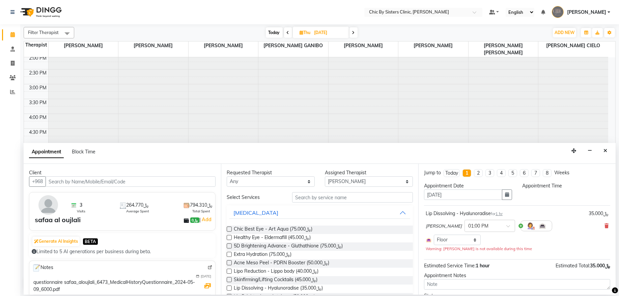
select select "780"
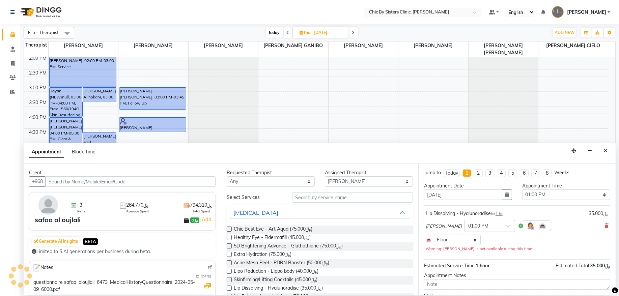
click at [494, 228] on input "text" at bounding box center [483, 225] width 30 height 7
click at [500, 262] on div "11:30 AM" at bounding box center [490, 258] width 50 height 12
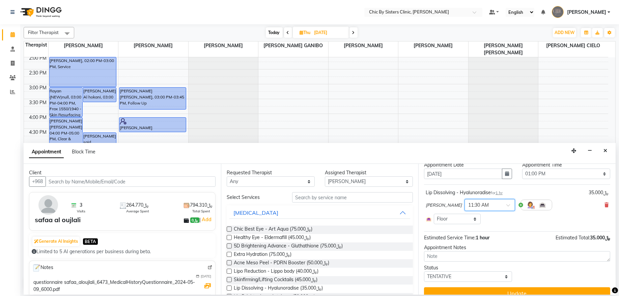
scroll to position [32, 0]
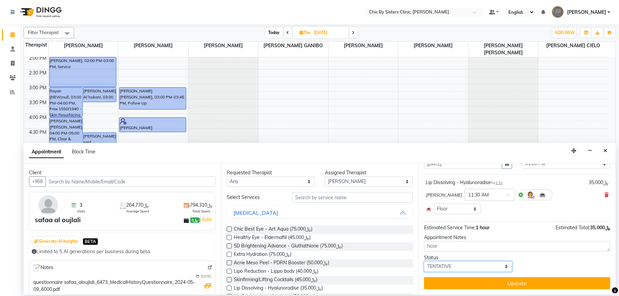
click at [454, 266] on select "Select TENTATIVE CONFIRM UPCOMING" at bounding box center [468, 266] width 88 height 10
select select "upcoming"
click at [424, 261] on select "Select TENTATIVE CONFIRM UPCOMING" at bounding box center [468, 266] width 88 height 10
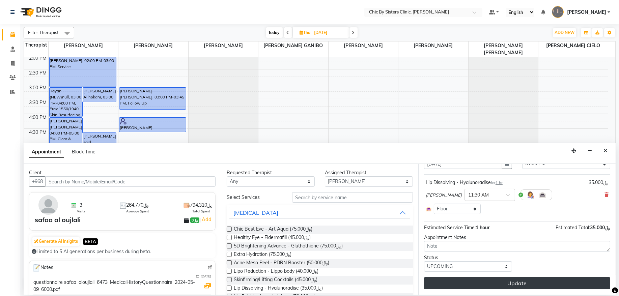
click at [450, 282] on button "Update" at bounding box center [517, 283] width 186 height 12
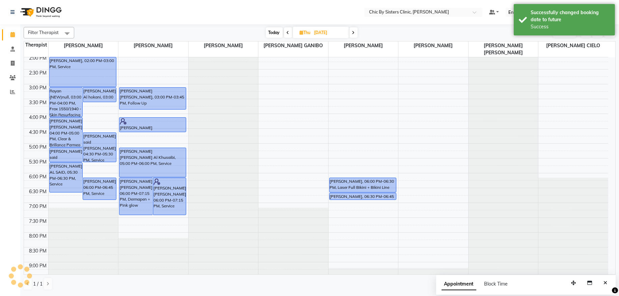
scroll to position [44, 0]
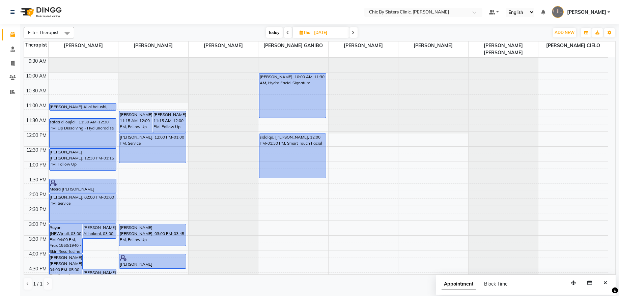
click at [274, 32] on span "Today" at bounding box center [274, 32] width 17 height 10
type input "[DATE]"
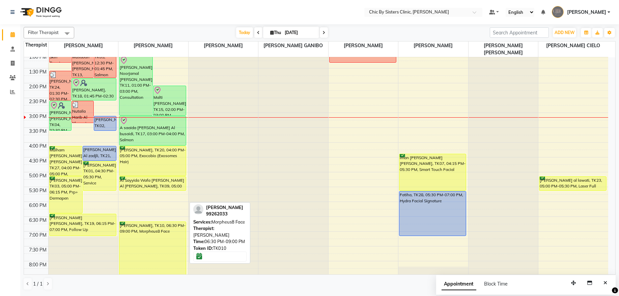
scroll to position [74, 0]
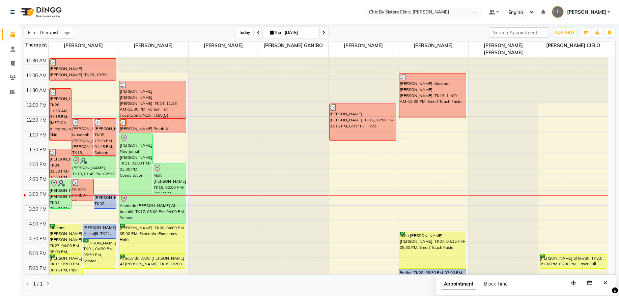
click at [246, 36] on span "Today" at bounding box center [244, 32] width 17 height 10
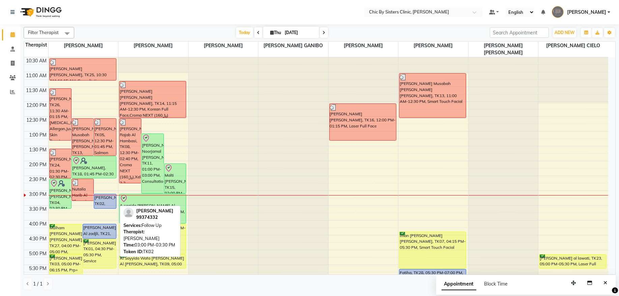
click at [107, 202] on div "[PERSON_NAME], TK02, 03:00 PM-03:30 PM, Follow Up" at bounding box center [105, 201] width 22 height 14
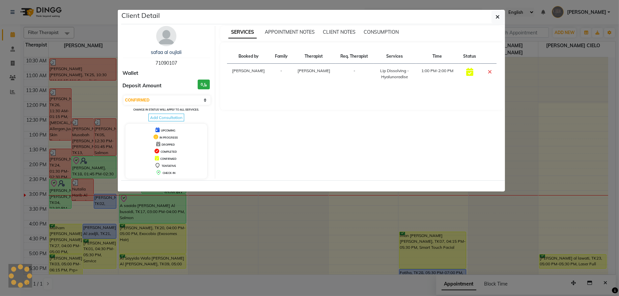
select select "5"
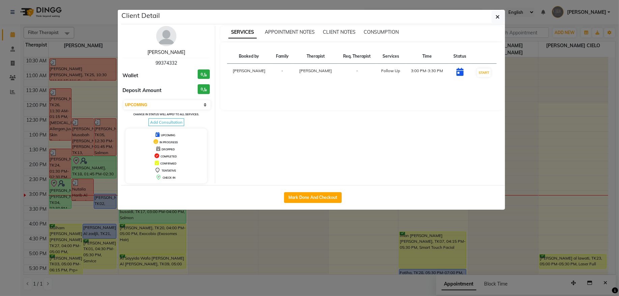
click at [149, 51] on link "[PERSON_NAME]" at bounding box center [166, 52] width 38 height 6
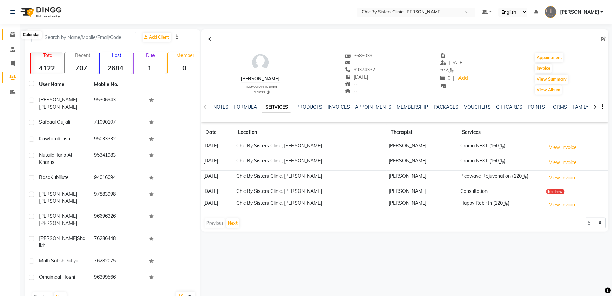
click at [10, 31] on span at bounding box center [13, 35] width 12 height 8
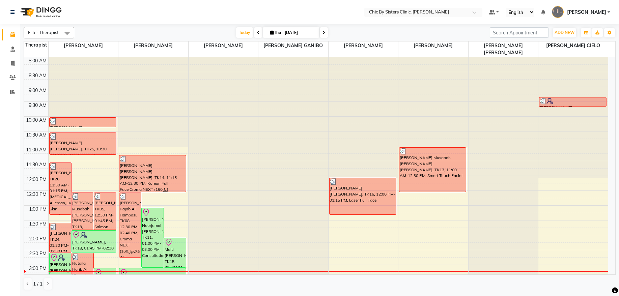
click at [610, 9] on ul "Default Panel My Panel English ENGLISH Español العربية मराठी हिंदी ગુજરાતી தமிழ…" at bounding box center [550, 12] width 128 height 11
click at [605, 9] on span "[PERSON_NAME]" at bounding box center [586, 12] width 39 height 7
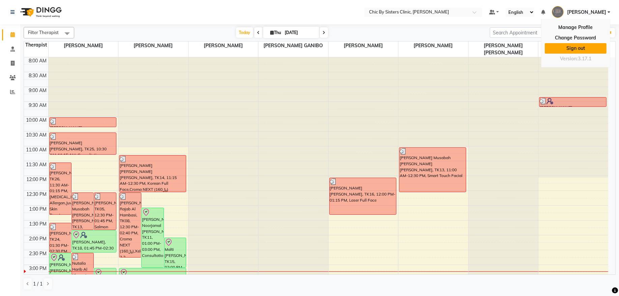
click at [594, 47] on link "Sign out" at bounding box center [576, 48] width 62 height 10
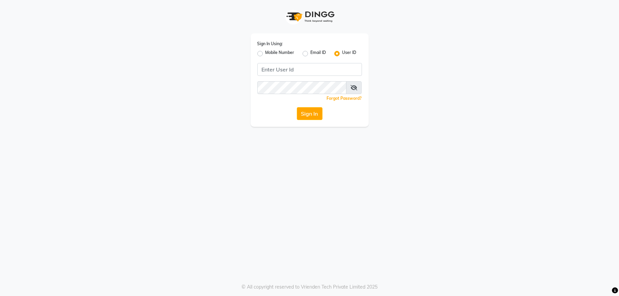
click at [265, 54] on label "Mobile Number" at bounding box center [279, 54] width 29 height 8
click at [265, 54] on input "Mobile Number" at bounding box center [267, 52] width 4 height 4
radio input "true"
radio input "false"
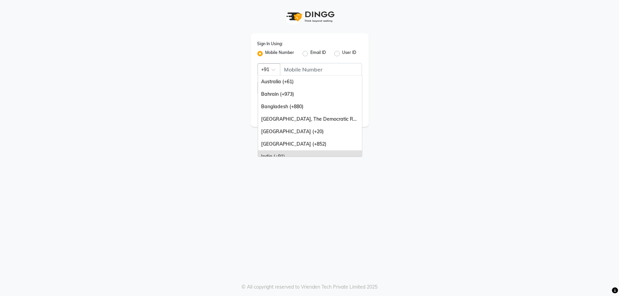
click at [273, 71] on span at bounding box center [275, 71] width 8 height 7
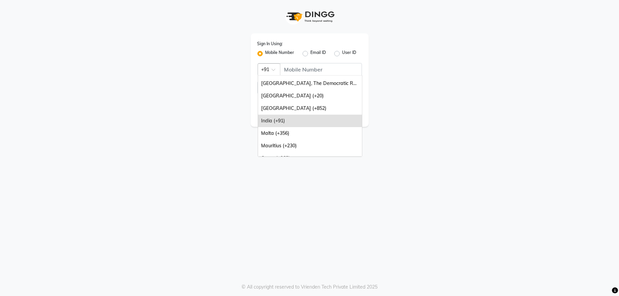
scroll to position [55, 0]
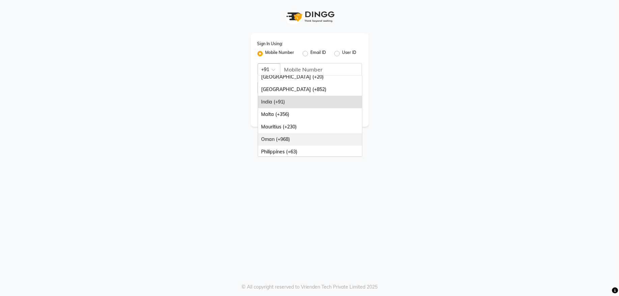
click at [282, 138] on div "Oman (+968)" at bounding box center [310, 139] width 104 height 12
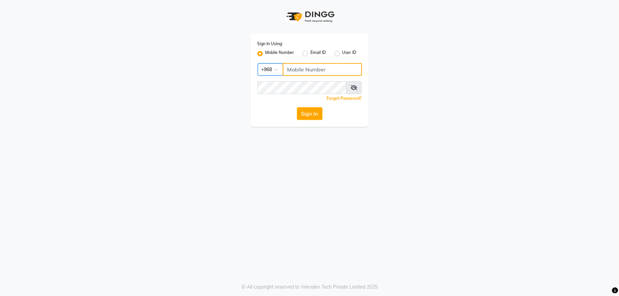
click at [306, 65] on input "Username" at bounding box center [322, 69] width 79 height 13
type input "92262732"
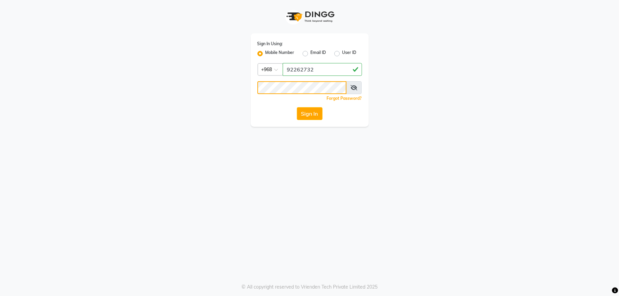
click at [297, 107] on button "Sign In" at bounding box center [310, 113] width 26 height 13
